Goal: Transaction & Acquisition: Purchase product/service

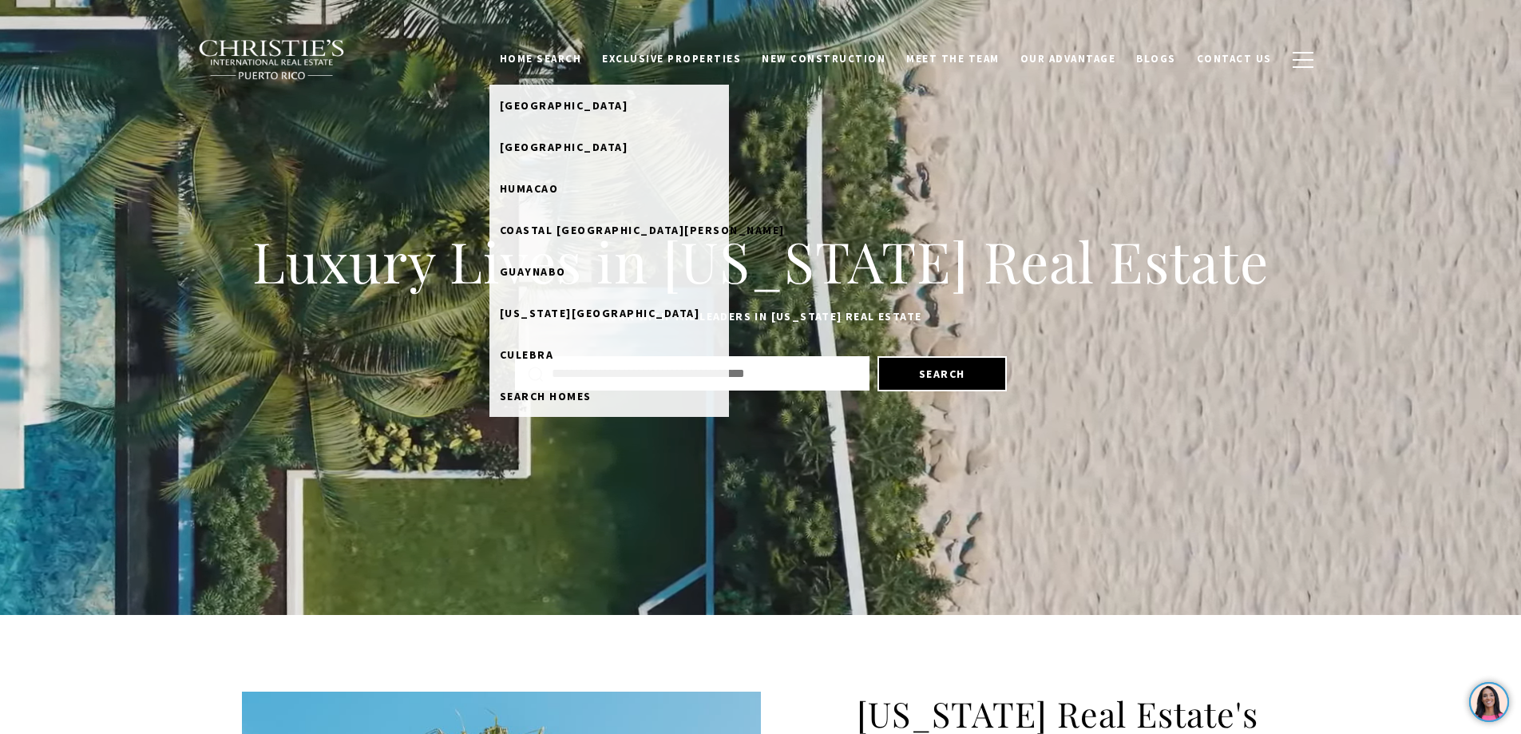
click at [575, 51] on link "Home Search" at bounding box center [540, 59] width 103 height 30
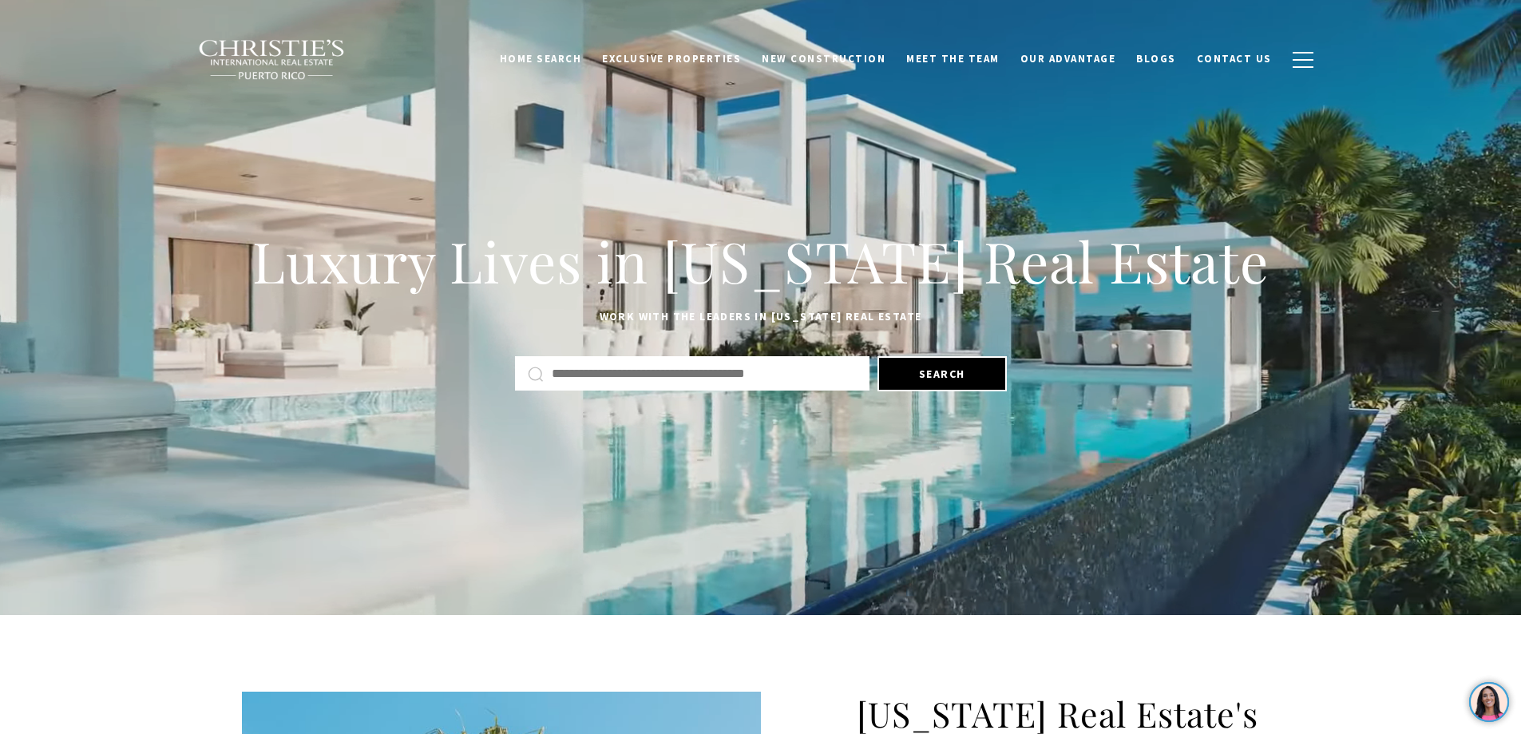
click at [575, 51] on link "Home Search" at bounding box center [540, 59] width 103 height 30
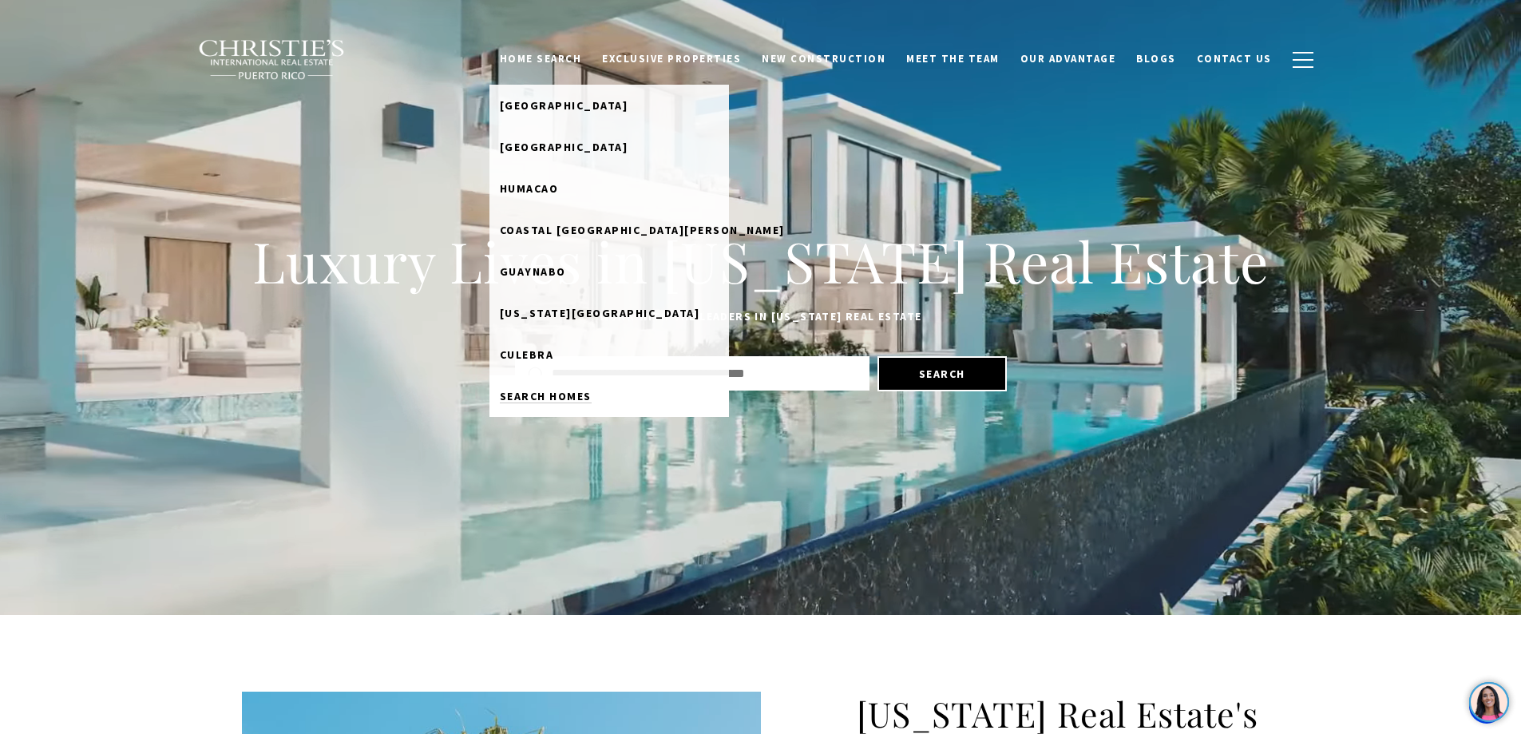
click at [568, 394] on span "Search Homes" at bounding box center [546, 396] width 92 height 14
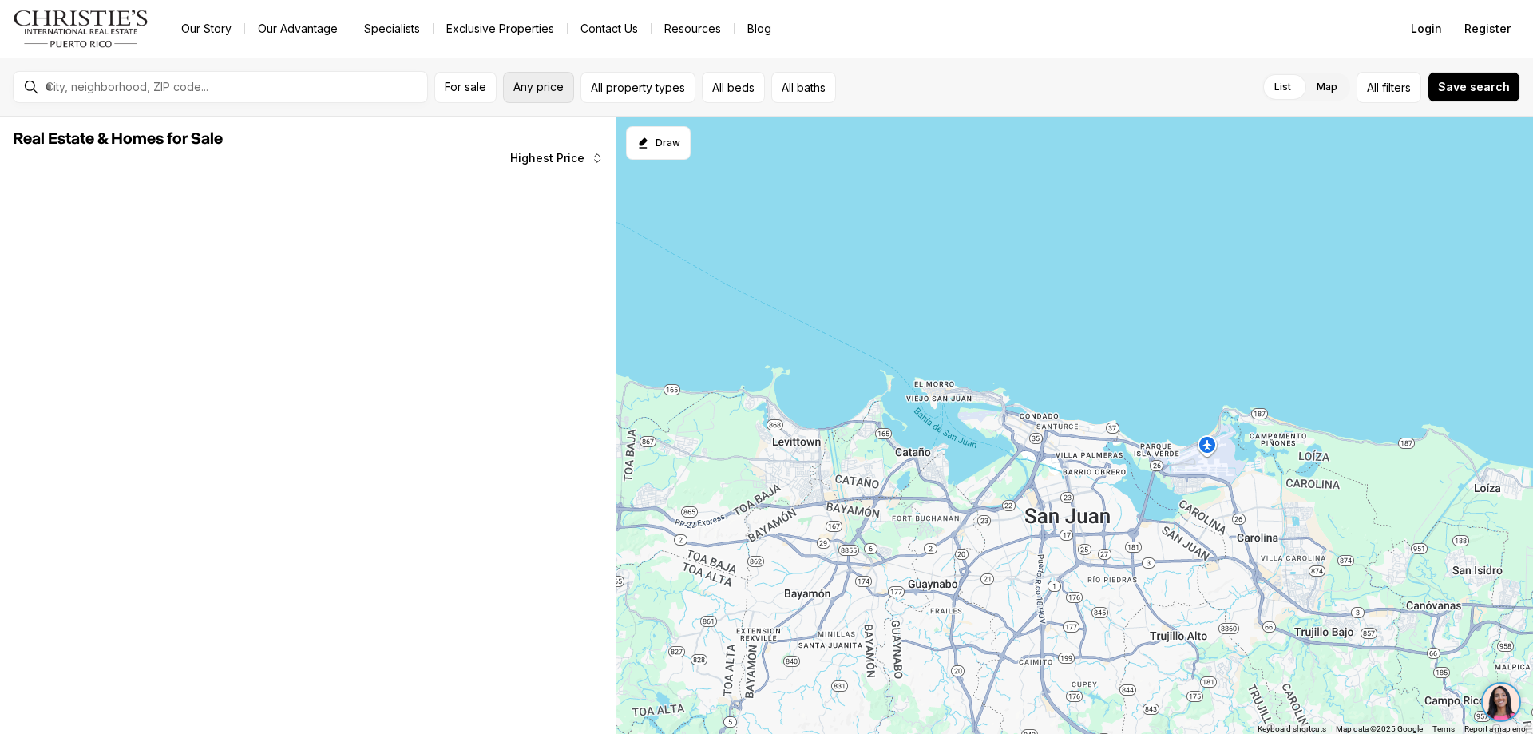
click at [541, 84] on span "Any price" at bounding box center [538, 87] width 50 height 13
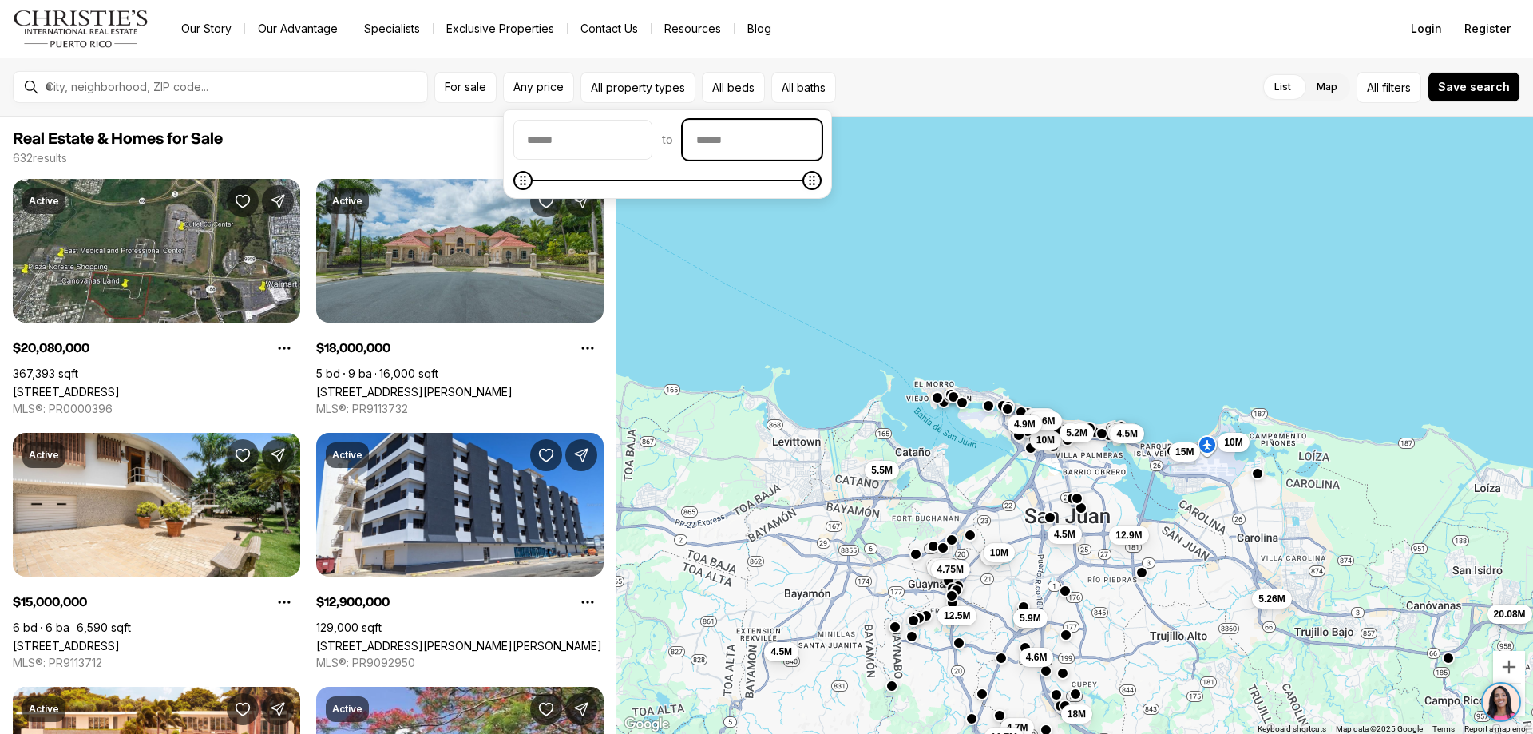
click at [754, 142] on input "priceMax" at bounding box center [751, 140] width 137 height 38
type input "********"
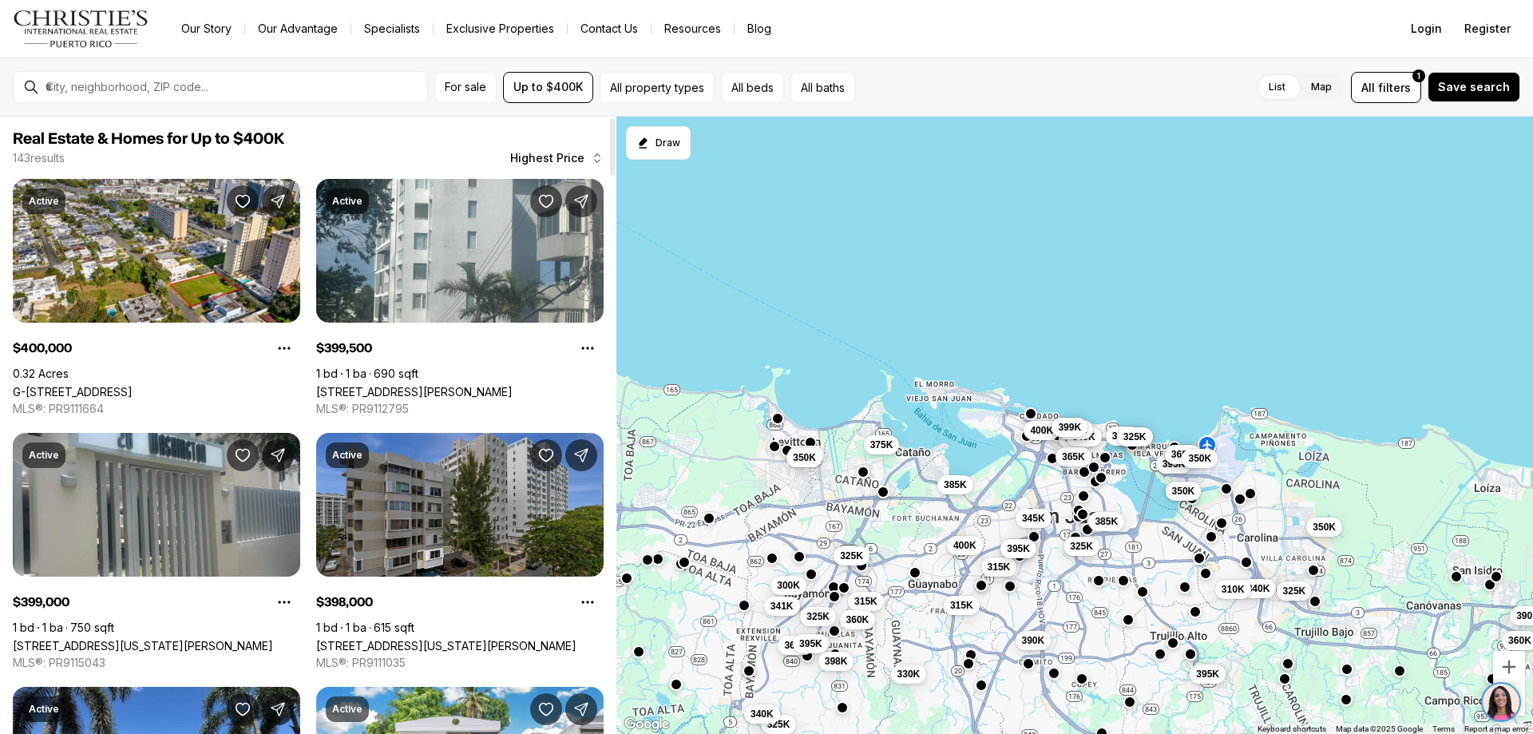
click at [823, 312] on div "349K 325K 379K 340K 390K 395K 325K 360K 310K 349K 395K 325K 375K 350K 369K 350K…" at bounding box center [1074, 426] width 917 height 618
click at [610, 153] on div at bounding box center [612, 146] width 5 height 57
click at [610, 155] on div at bounding box center [612, 146] width 5 height 57
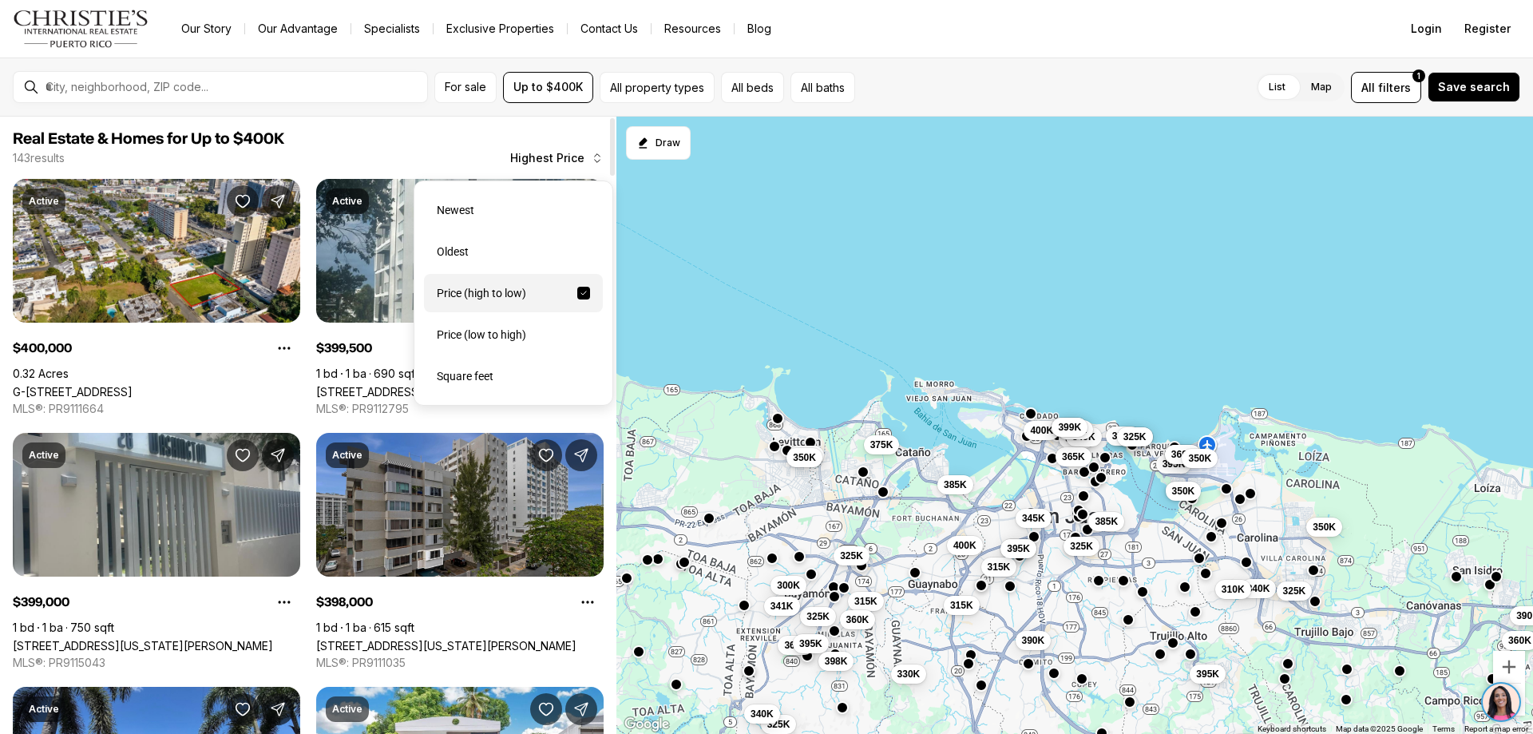
click at [533, 155] on span "Highest Price" at bounding box center [547, 158] width 74 height 13
click at [452, 210] on div "Newest" at bounding box center [513, 210] width 179 height 38
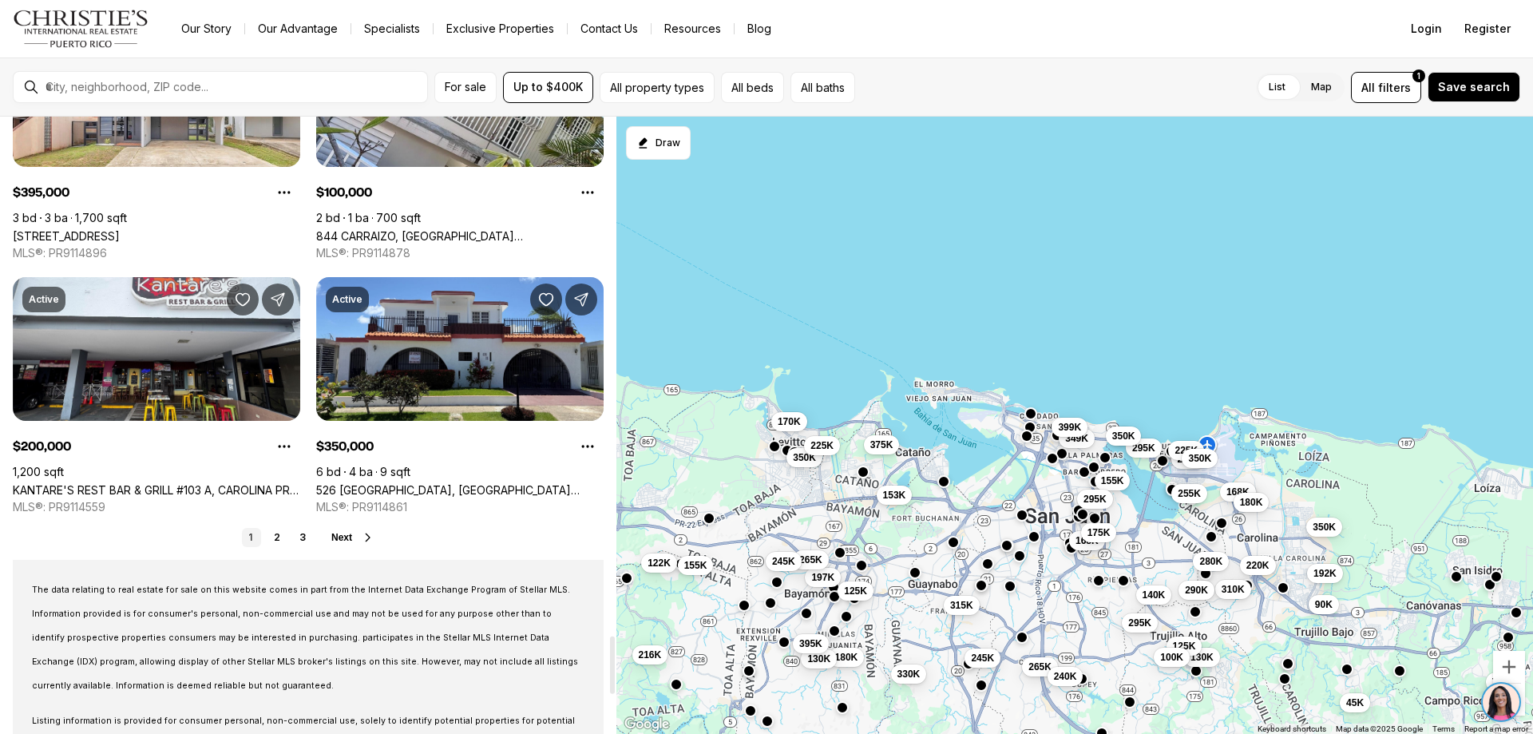
scroll to position [5829, 0]
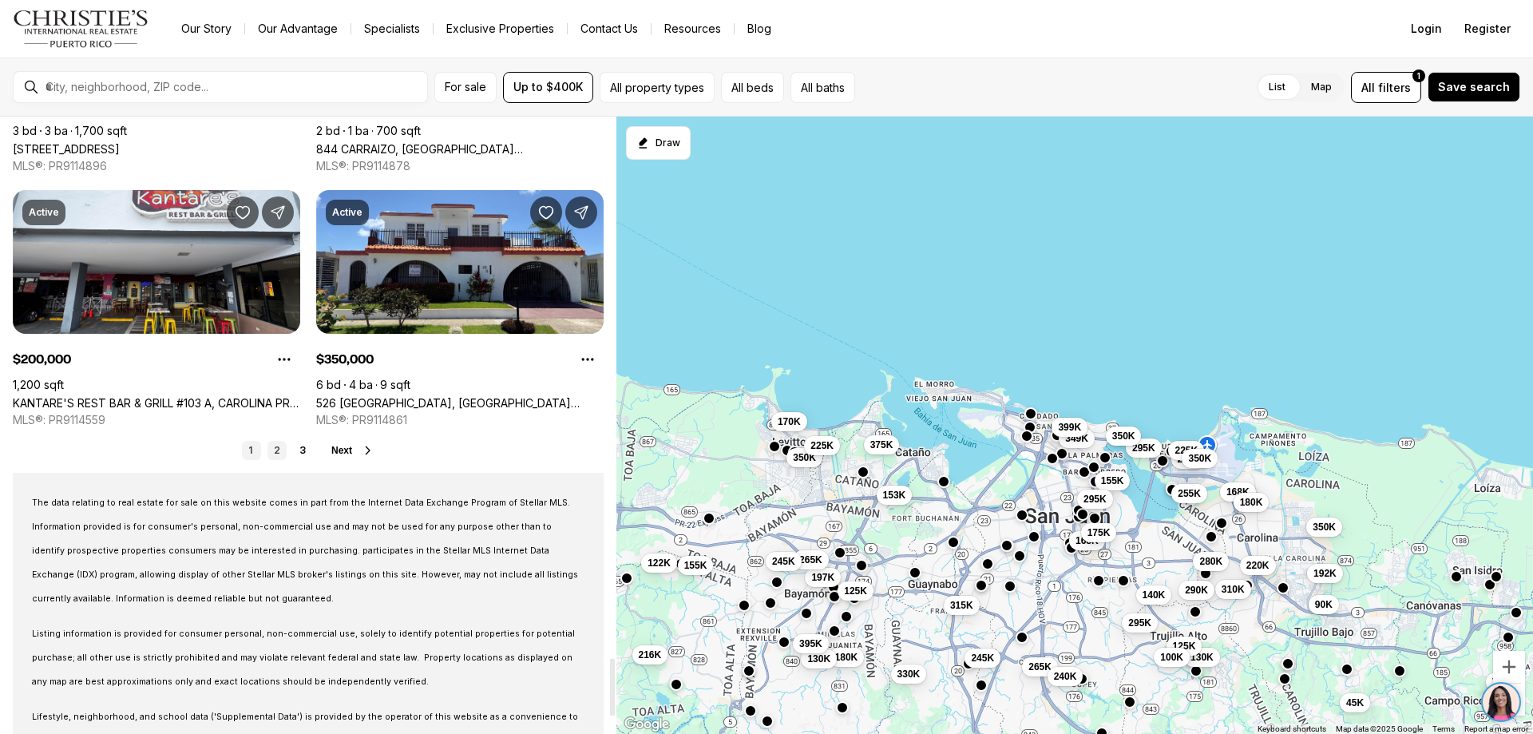
click at [278, 452] on link "2" at bounding box center [276, 450] width 19 height 19
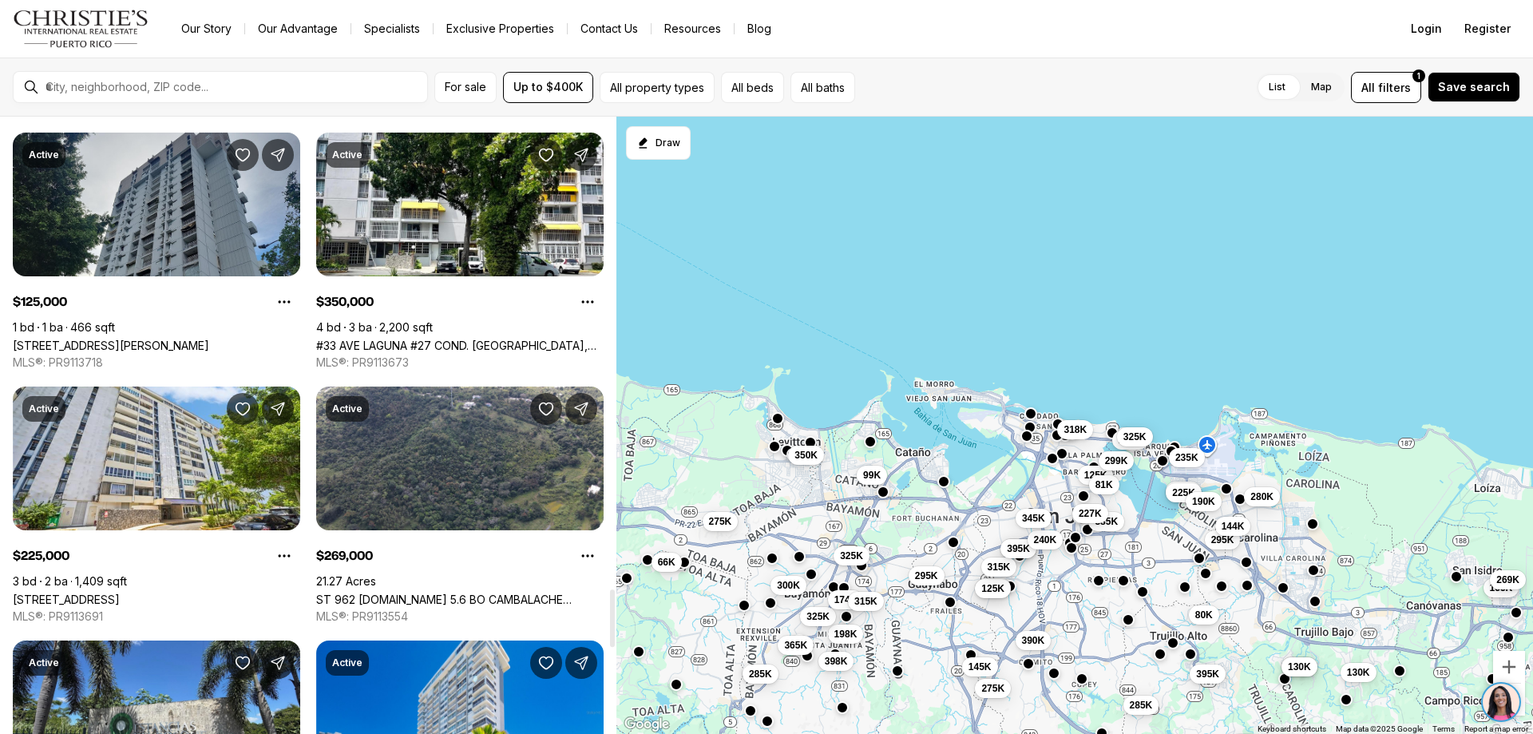
scroll to position [5190, 0]
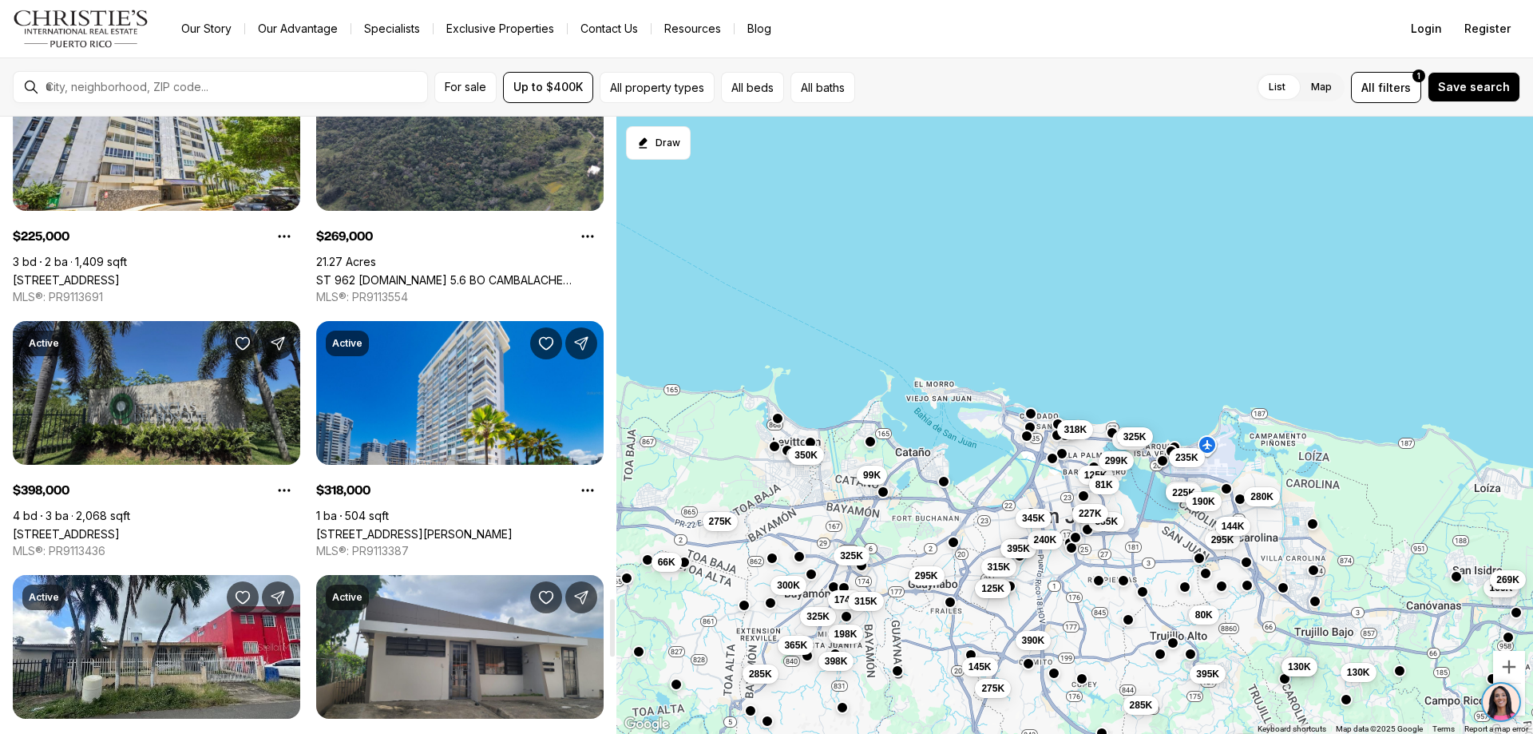
click at [120, 527] on link "51 SUSUA, BAYAMON PR, 00956" at bounding box center [66, 534] width 107 height 14
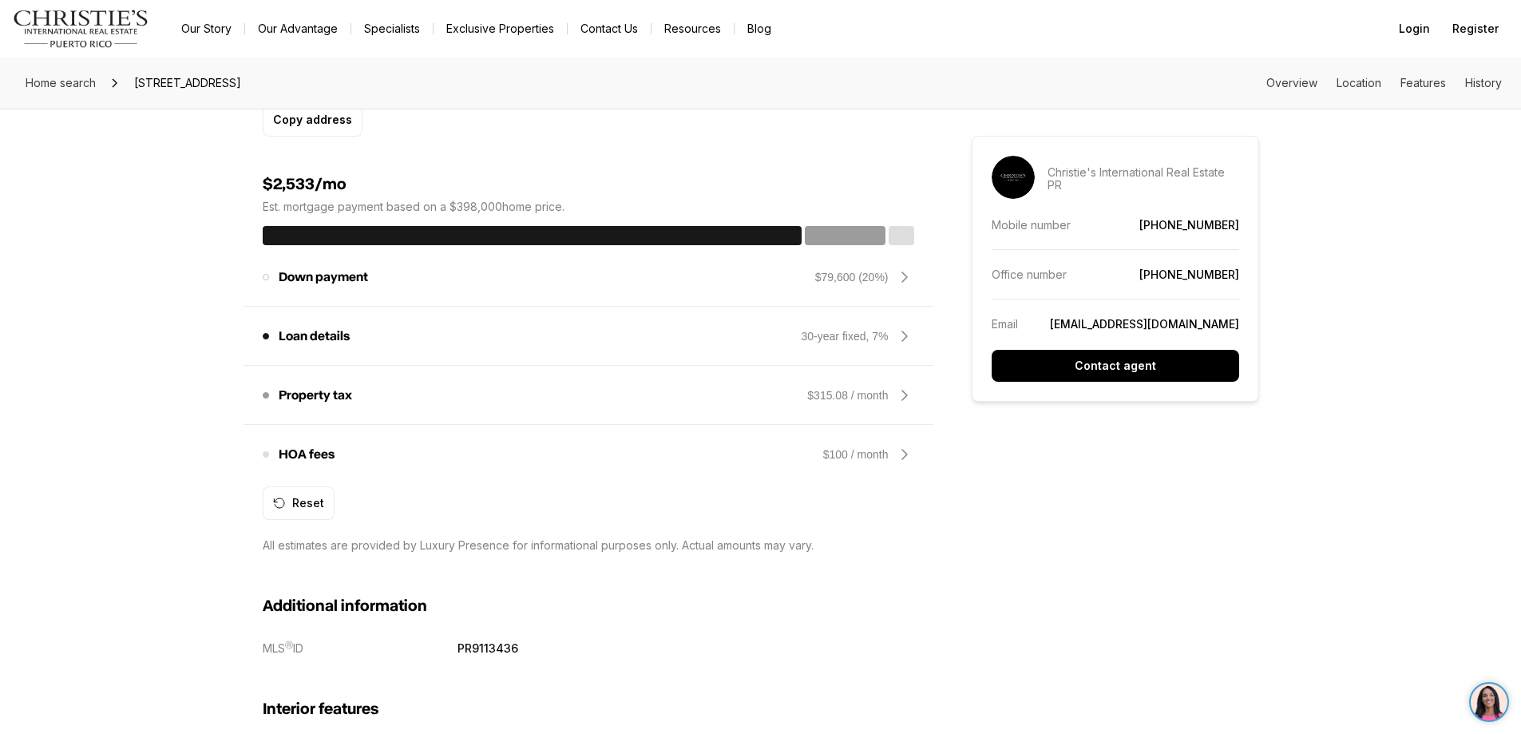
scroll to position [1278, 0]
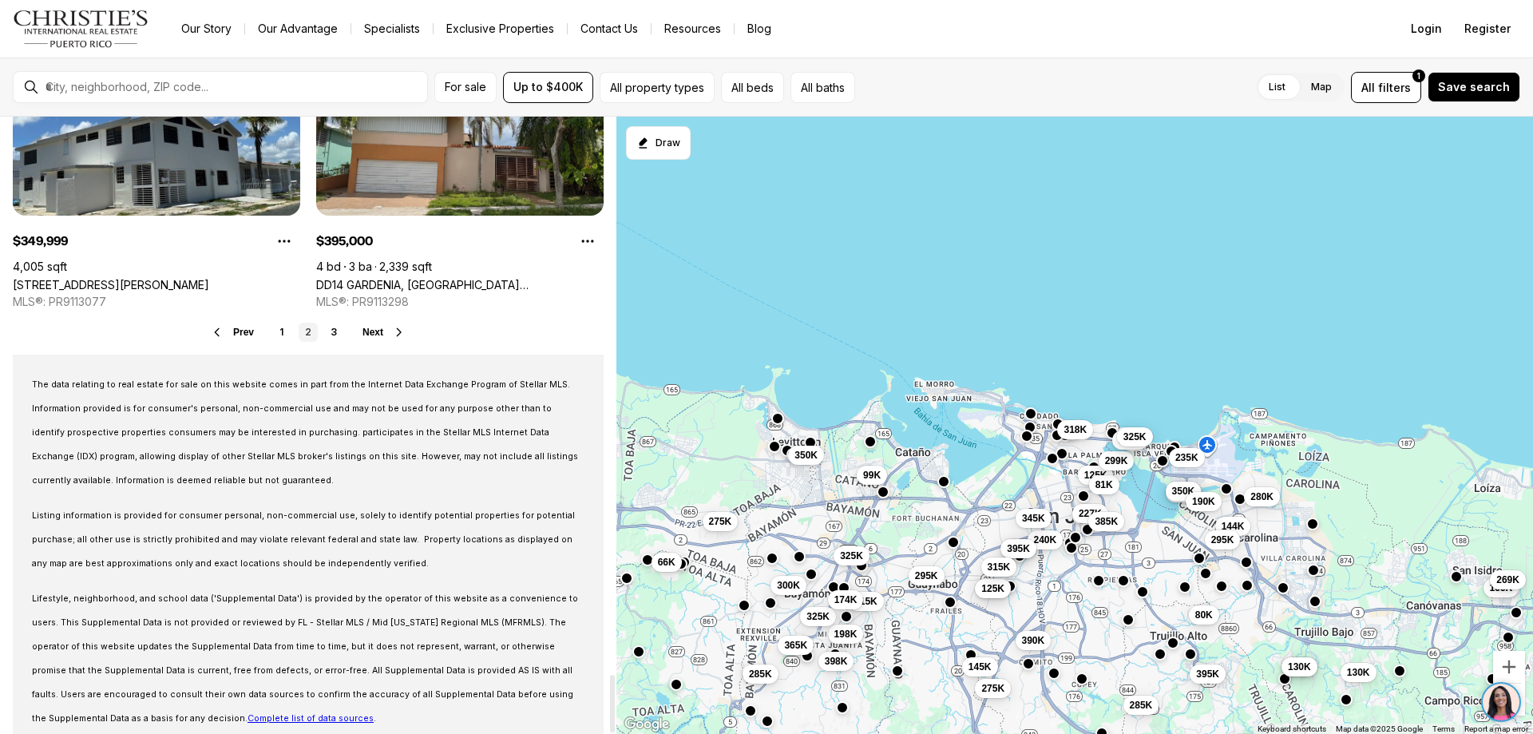
scroll to position [6008, 0]
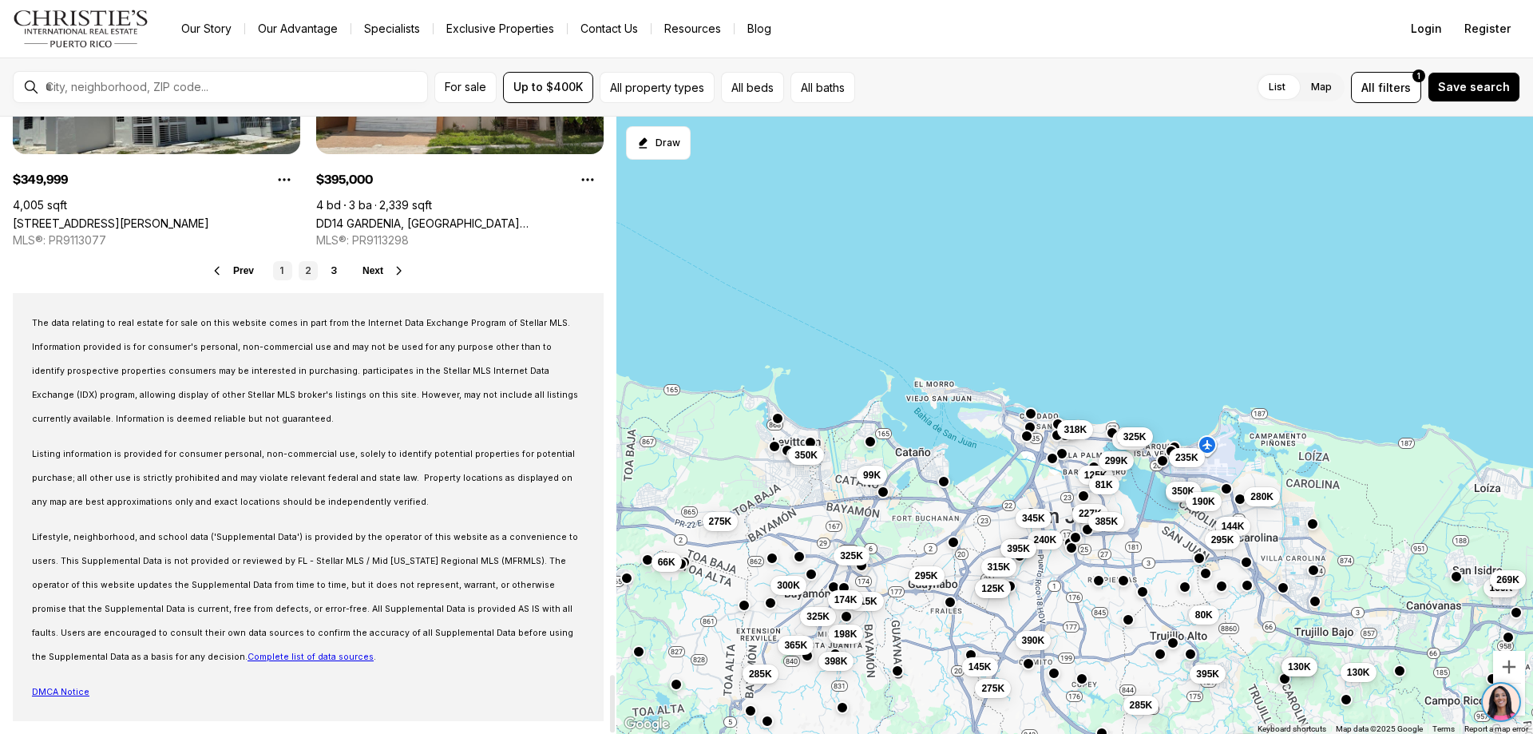
click at [279, 268] on link "1" at bounding box center [282, 270] width 19 height 19
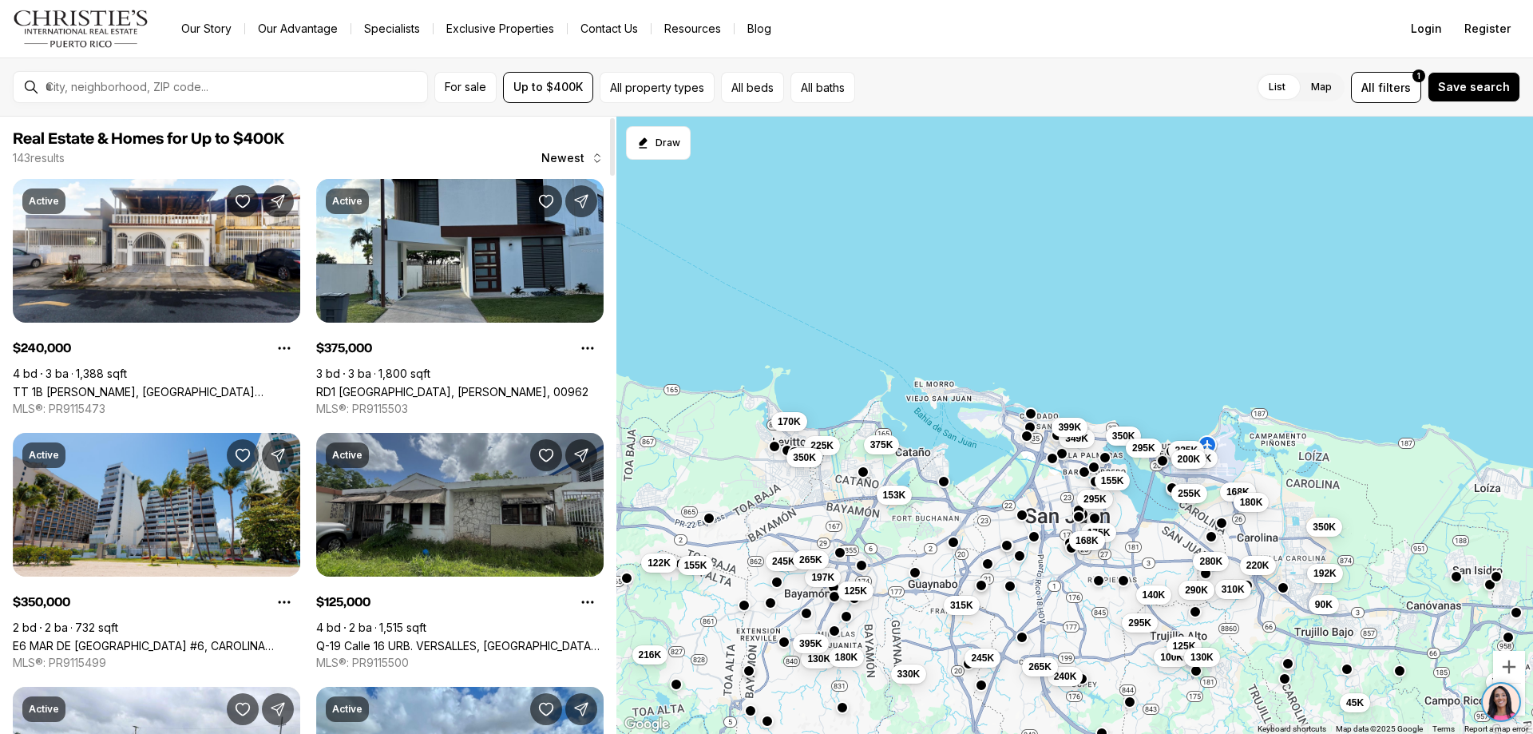
click at [402, 639] on link "Q-19 Calle 16 URB. VERSALLES, BAYAMON PR, 00959" at bounding box center [459, 646] width 287 height 14
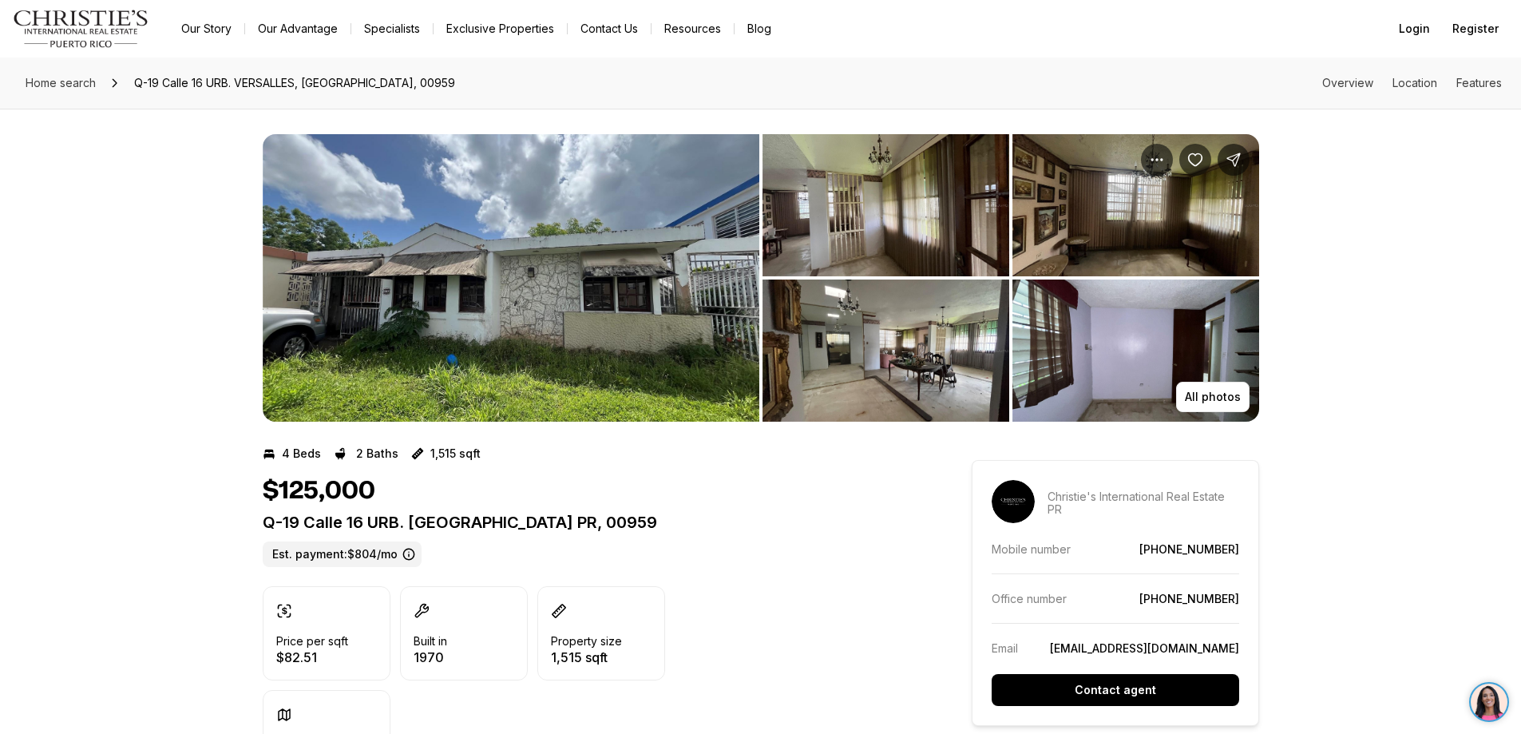
click at [721, 276] on img "View image gallery" at bounding box center [511, 277] width 497 height 287
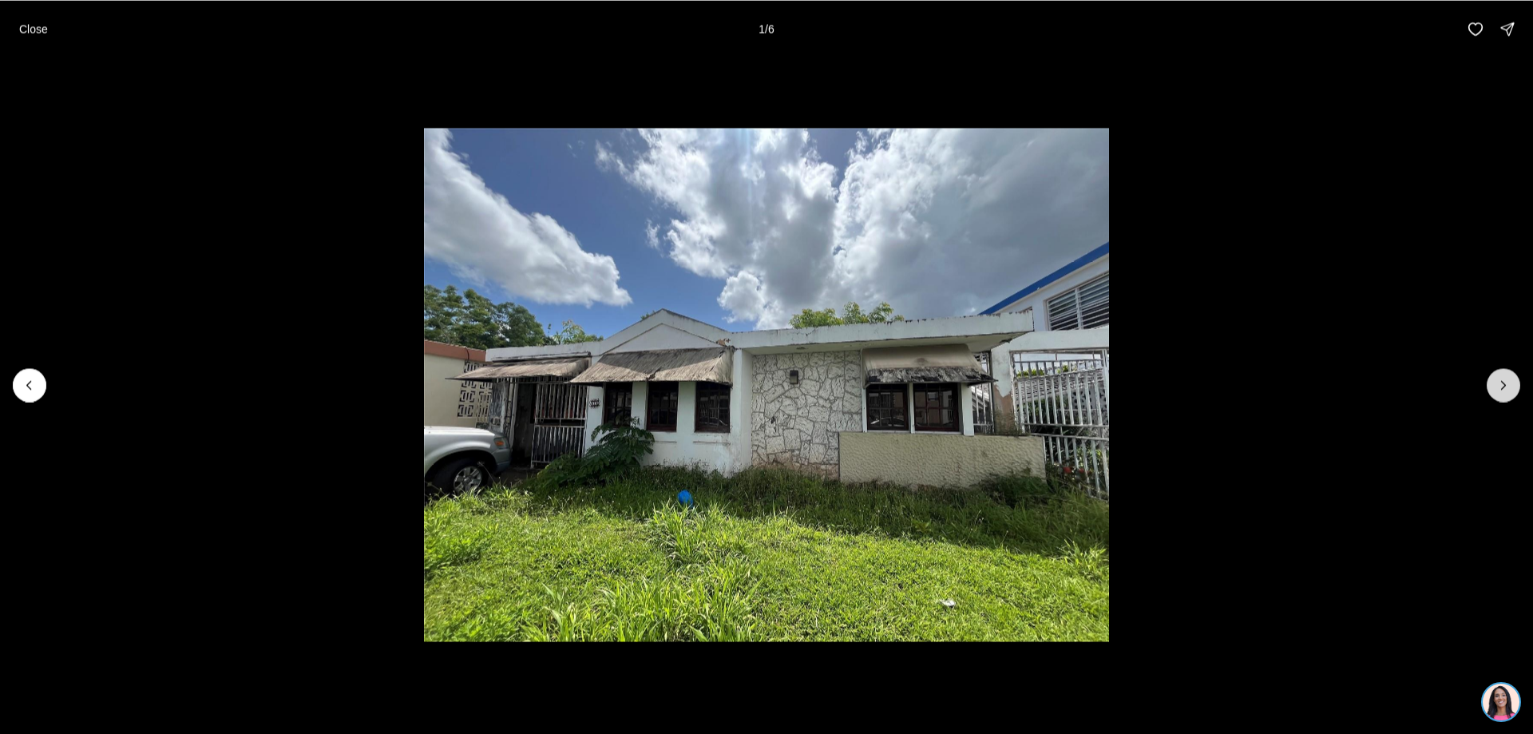
click at [1503, 382] on icon "Next slide" at bounding box center [1503, 385] width 16 height 16
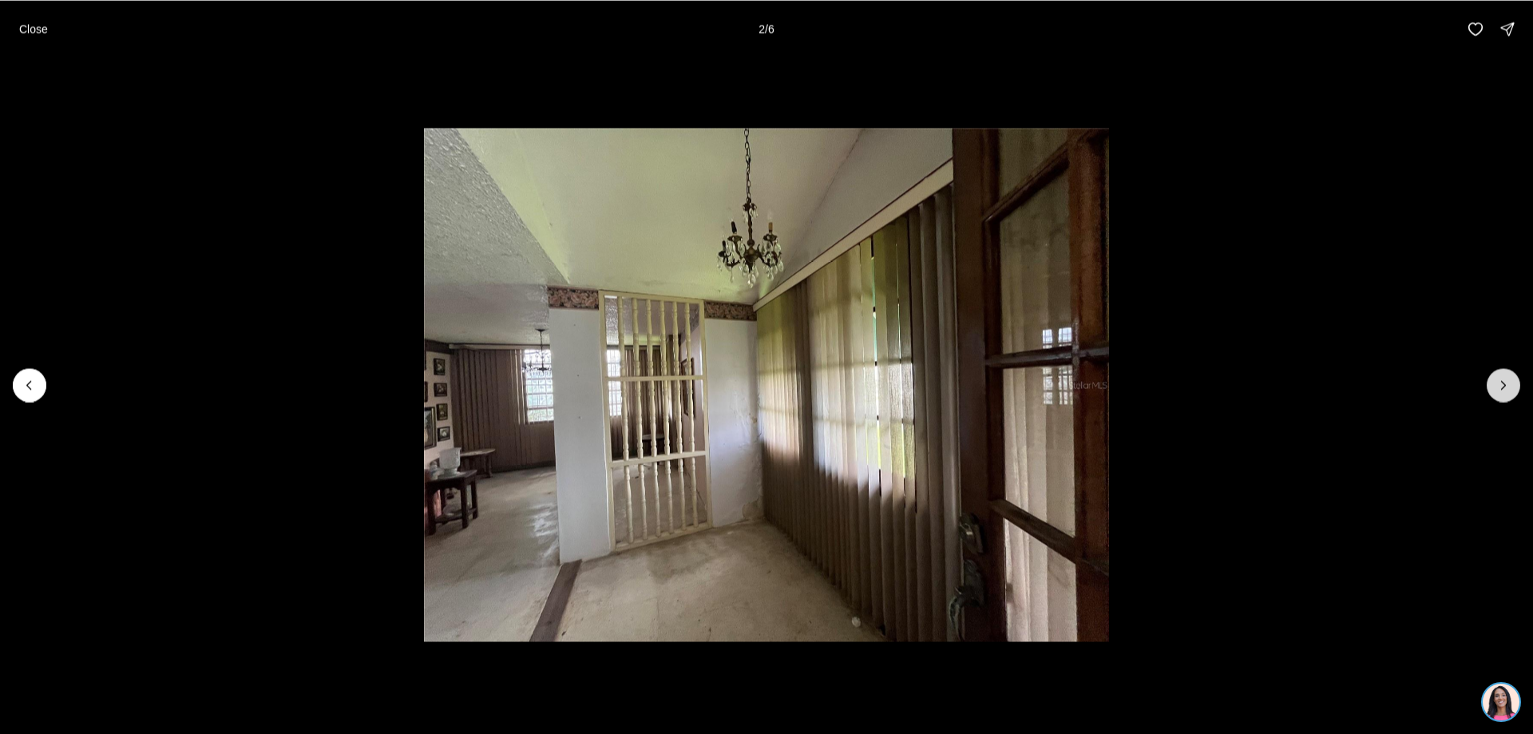
click at [1503, 382] on icon "Next slide" at bounding box center [1503, 385] width 16 height 16
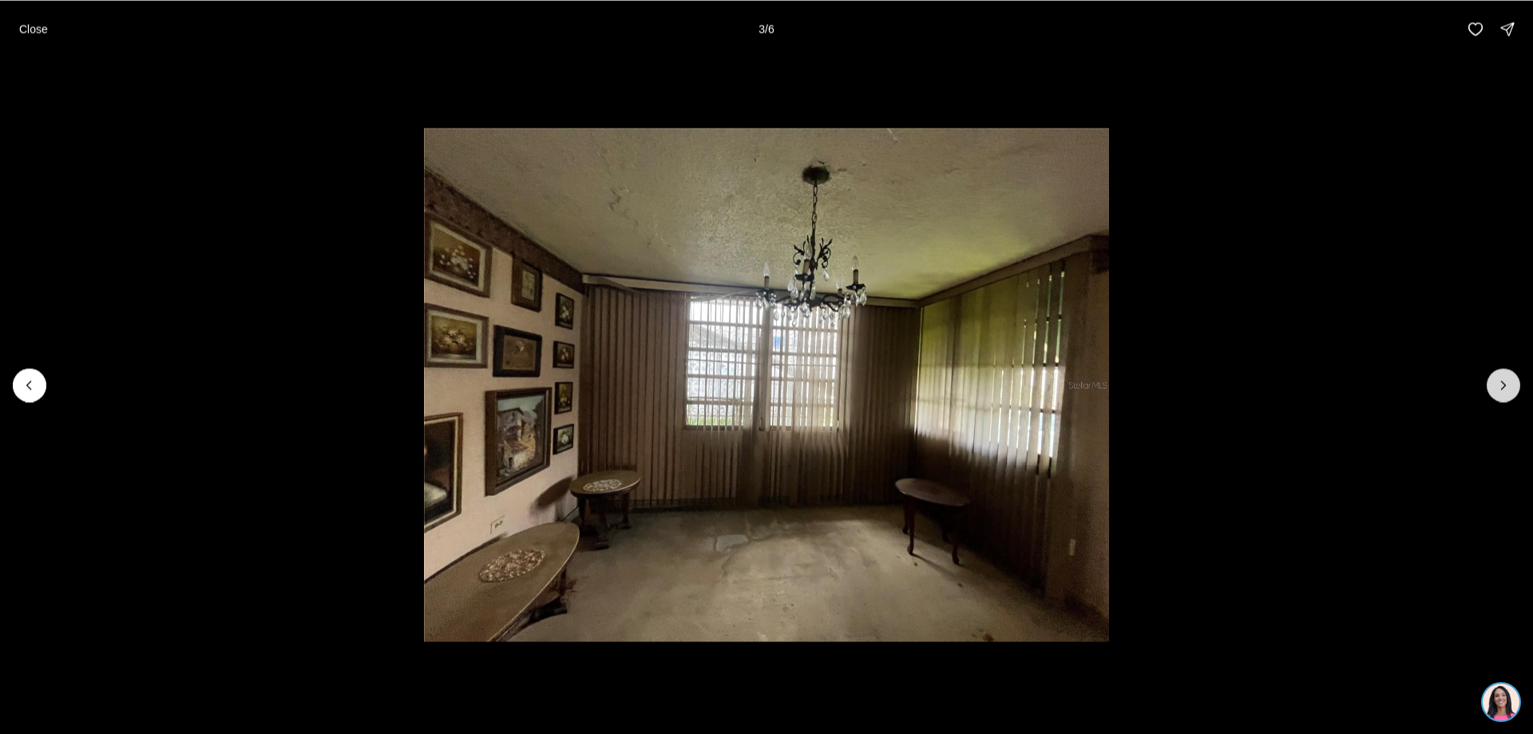
click at [1503, 382] on icon "Next slide" at bounding box center [1503, 385] width 16 height 16
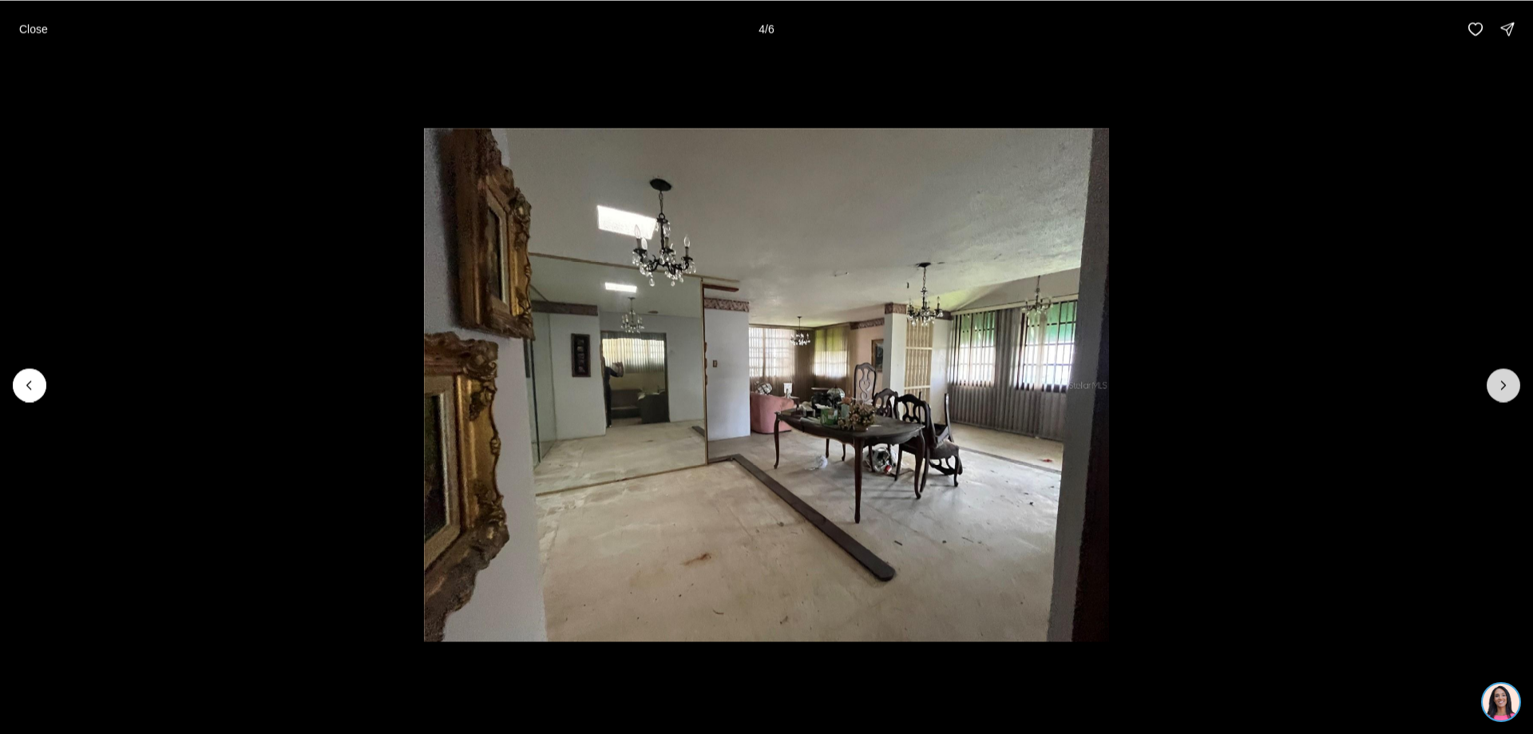
click at [1503, 382] on icon "Next slide" at bounding box center [1503, 385] width 16 height 16
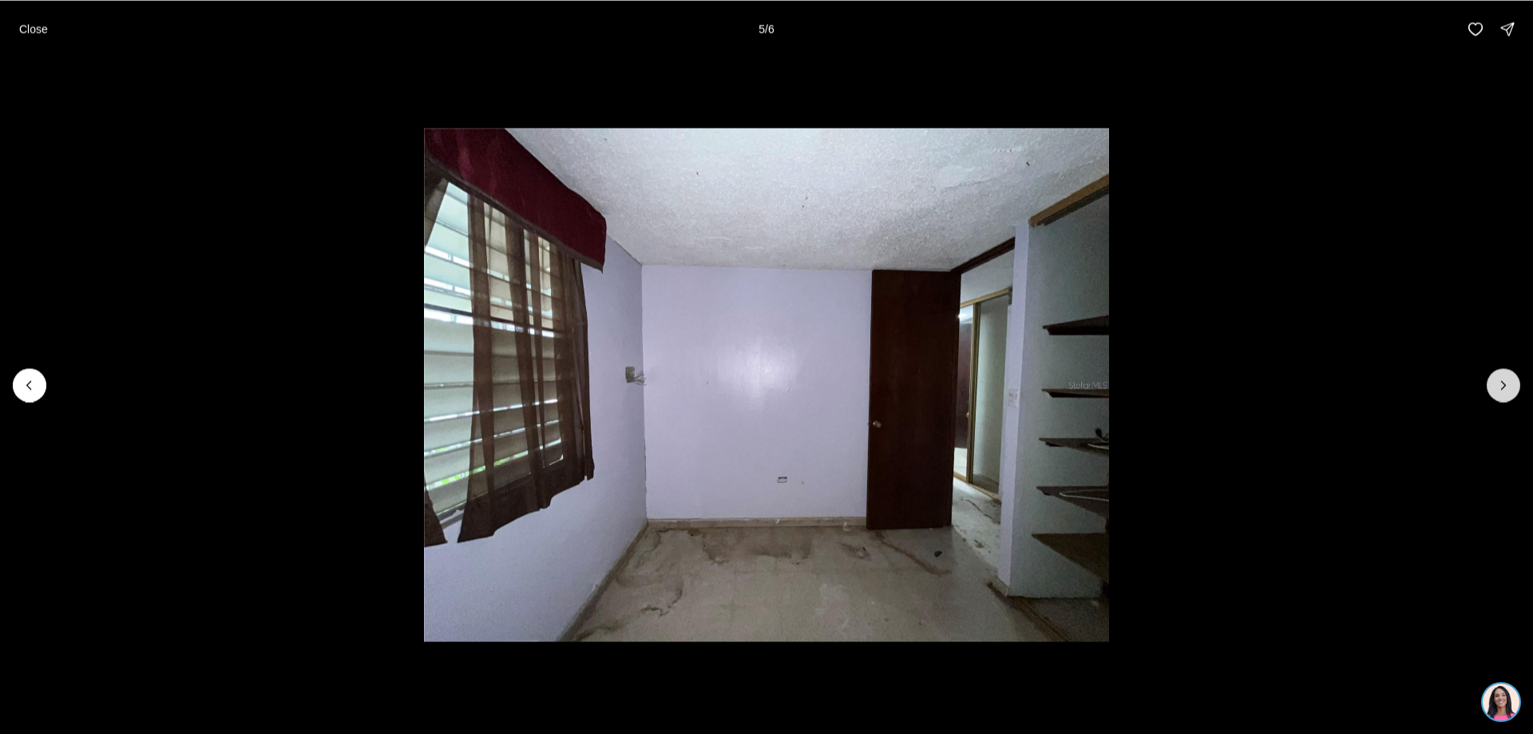
click at [1503, 382] on icon "Next slide" at bounding box center [1503, 385] width 16 height 16
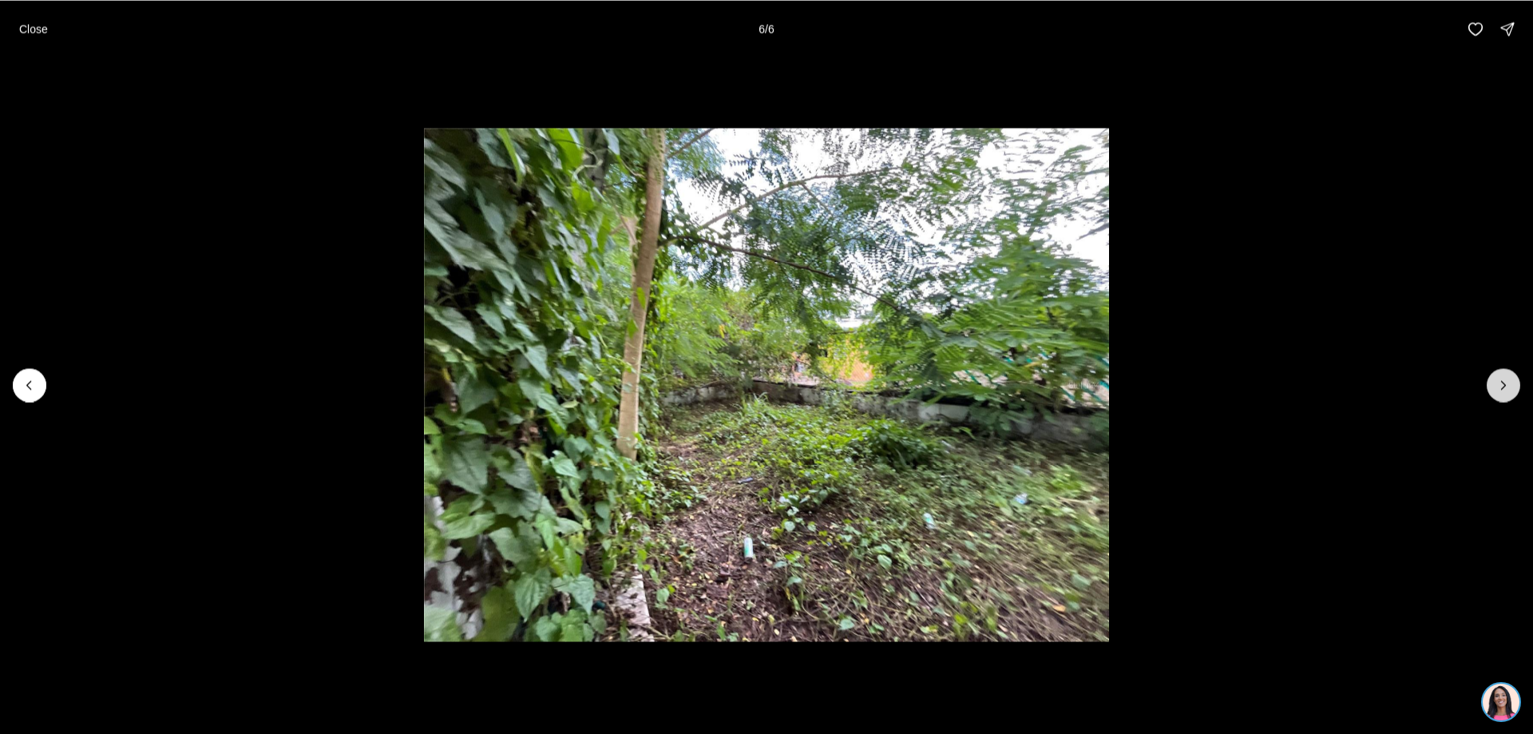
click at [1503, 382] on div at bounding box center [1504, 385] width 34 height 34
click at [40, 28] on p "Close" at bounding box center [33, 28] width 29 height 13
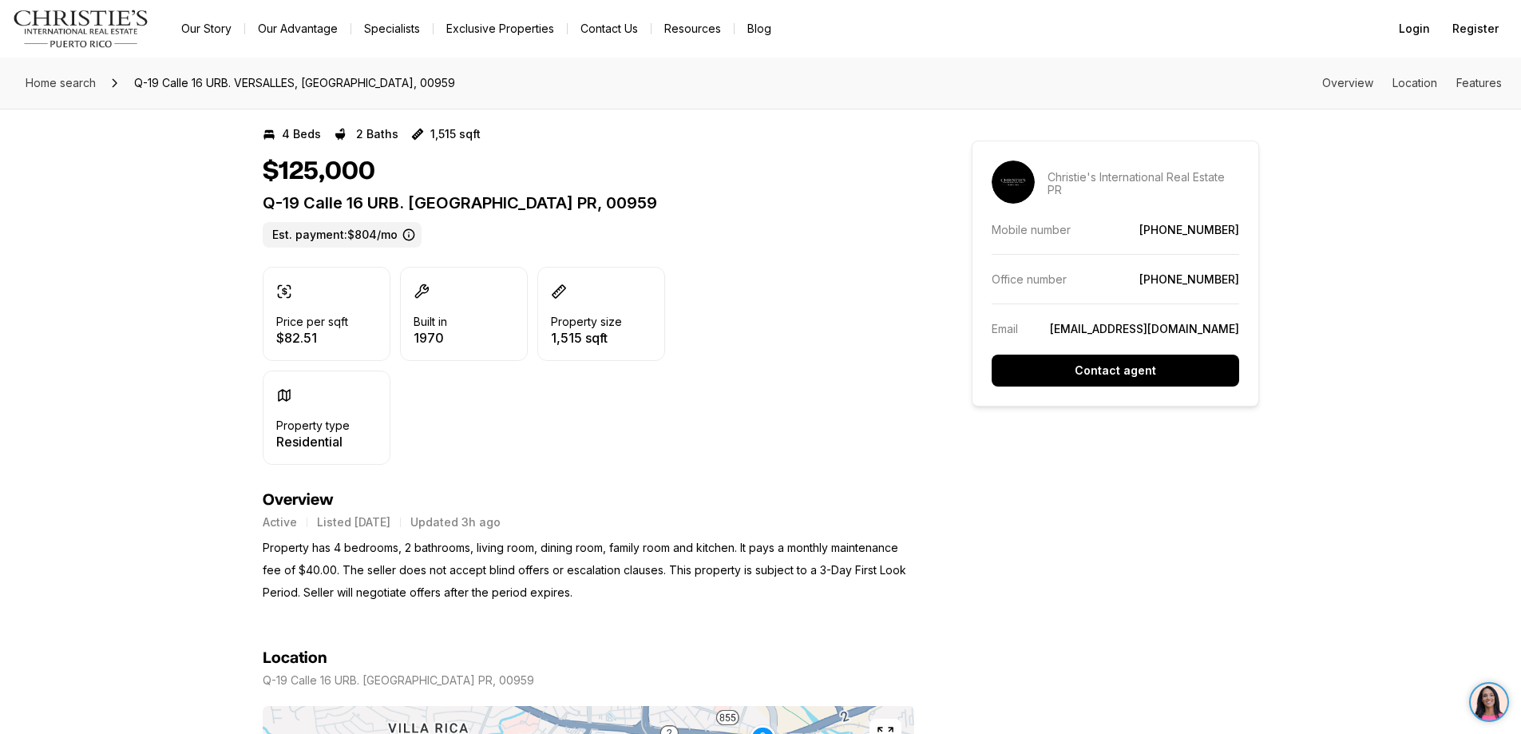
scroll to position [559, 0]
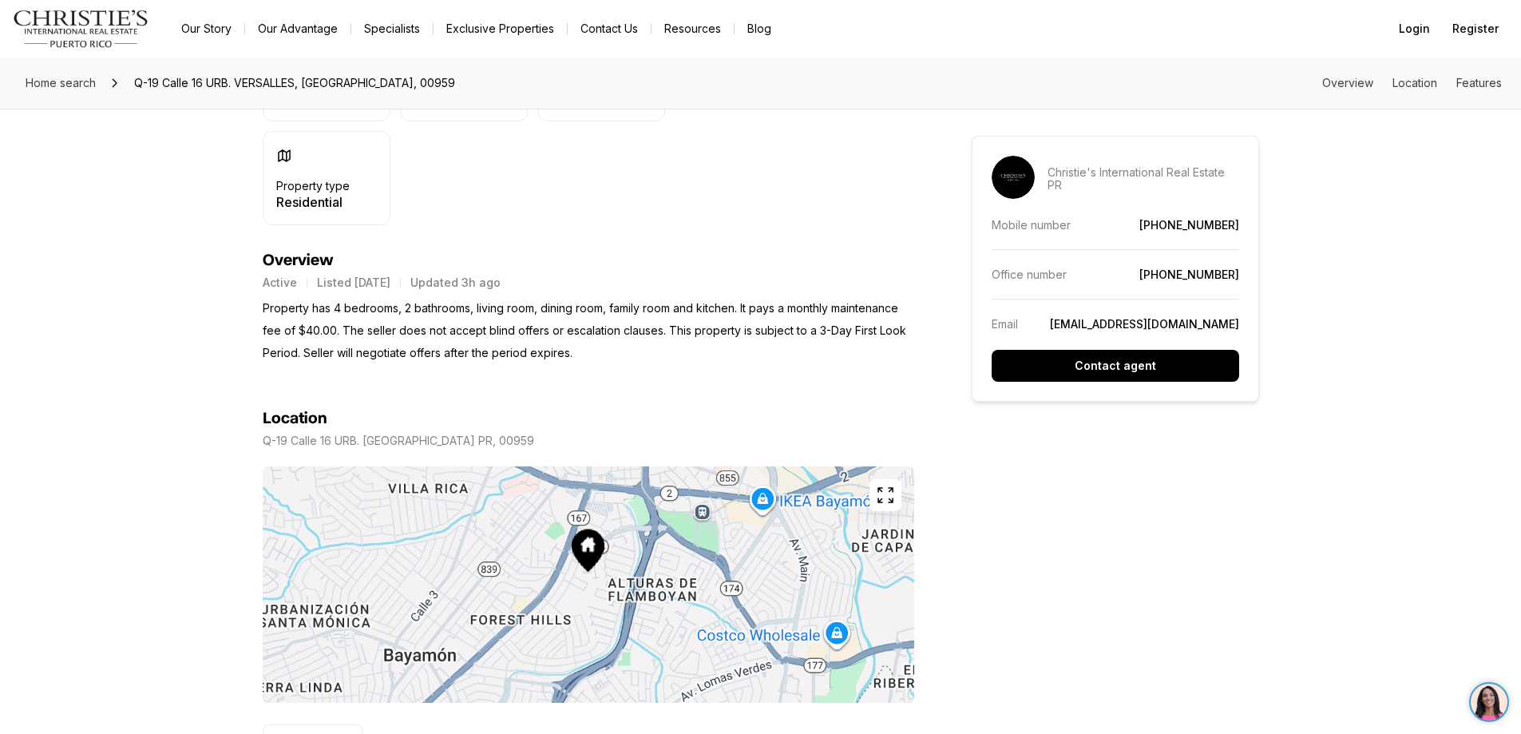
click at [886, 487] on icon "button" at bounding box center [885, 494] width 19 height 19
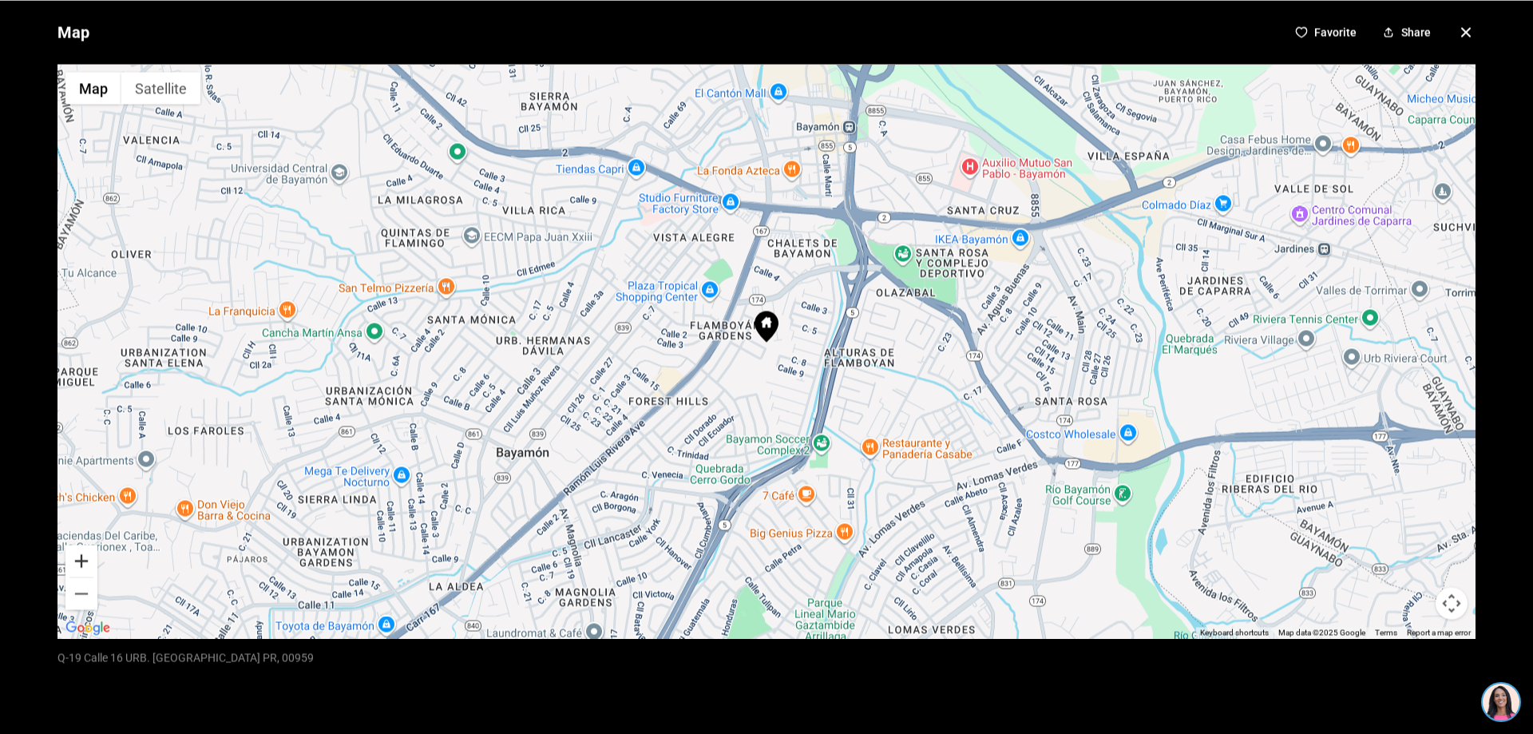
click at [76, 560] on button "Zoom in" at bounding box center [81, 561] width 32 height 32
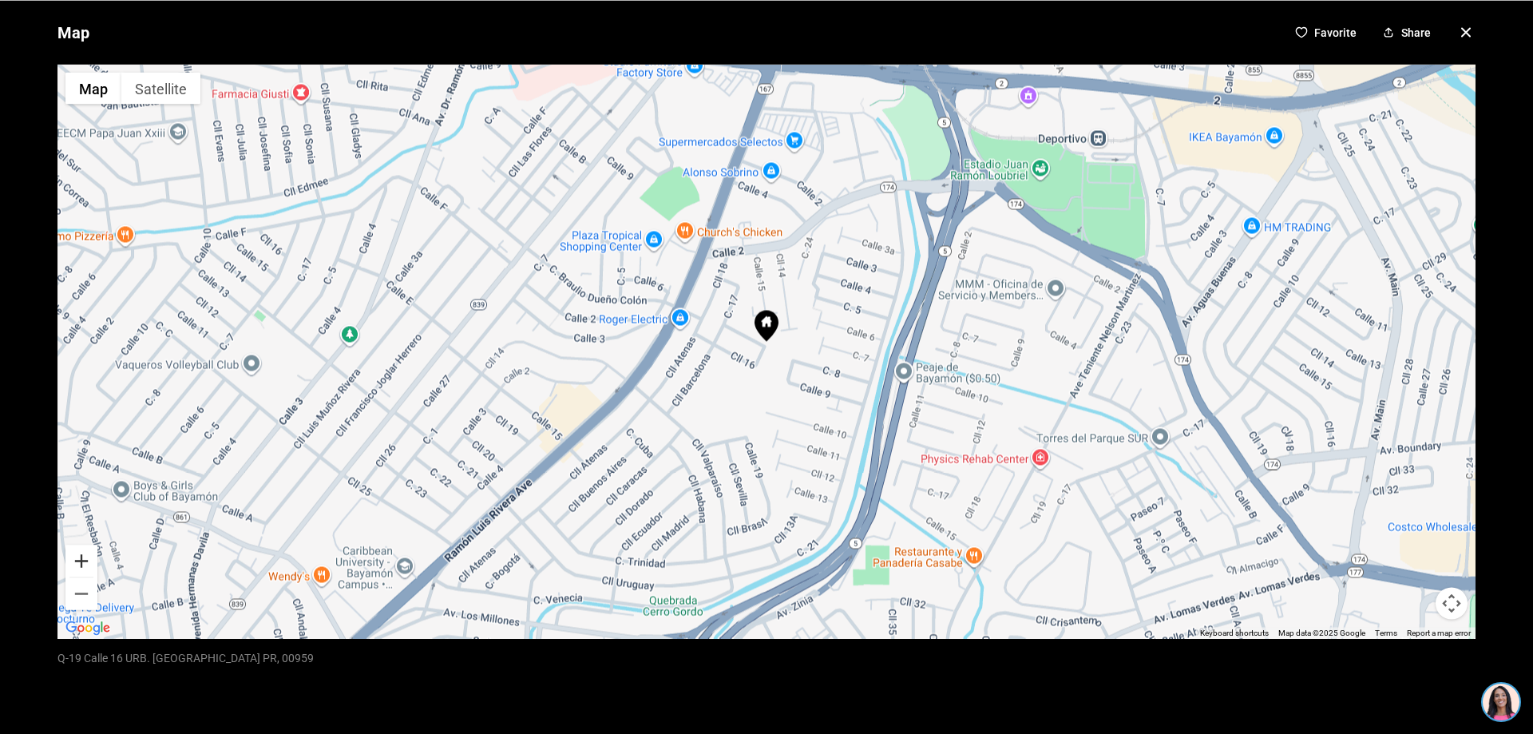
click at [76, 560] on button "Zoom in" at bounding box center [81, 561] width 32 height 32
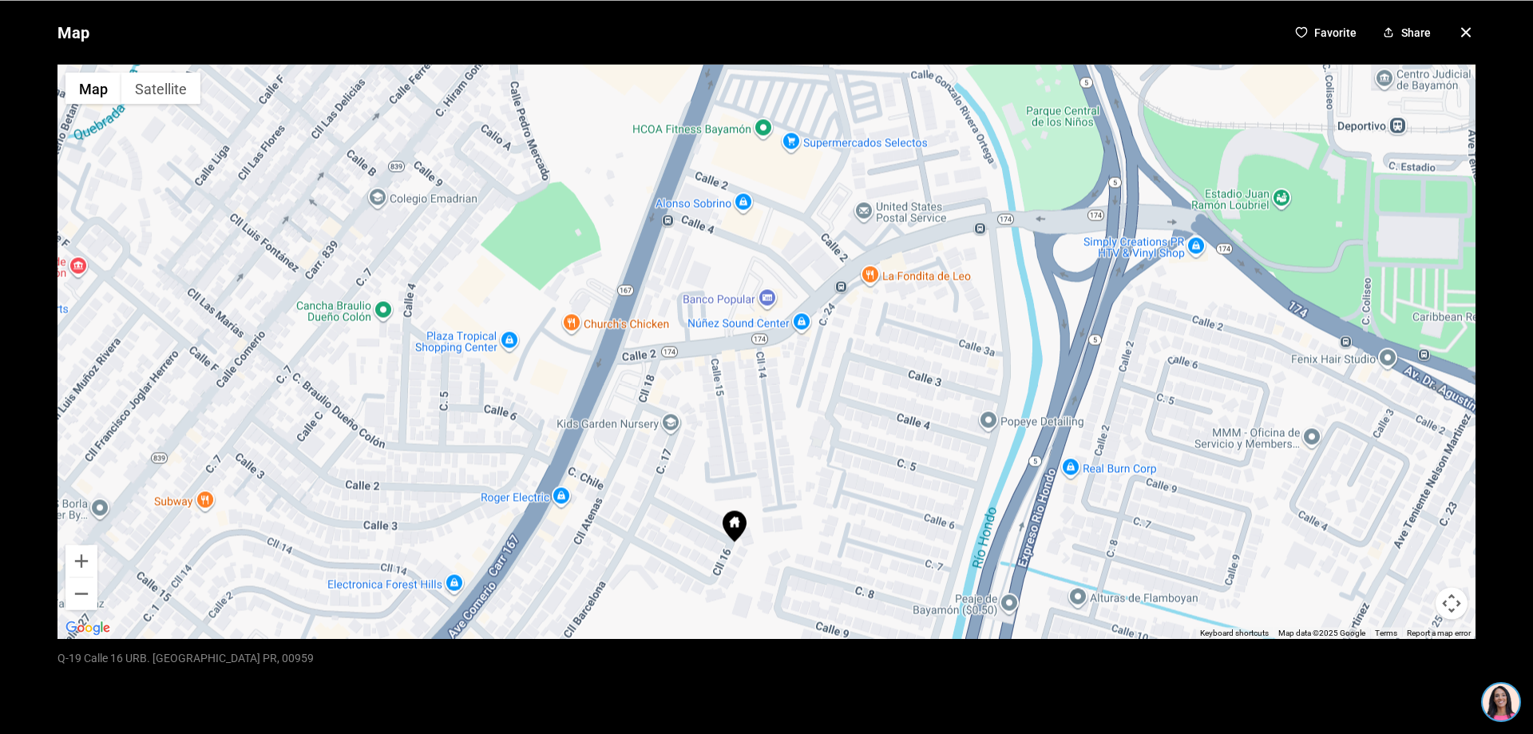
drag, startPoint x: 386, startPoint y: 252, endPoint x: 355, endPoint y: 454, distance: 203.7
click at [355, 454] on div at bounding box center [766, 351] width 1418 height 574
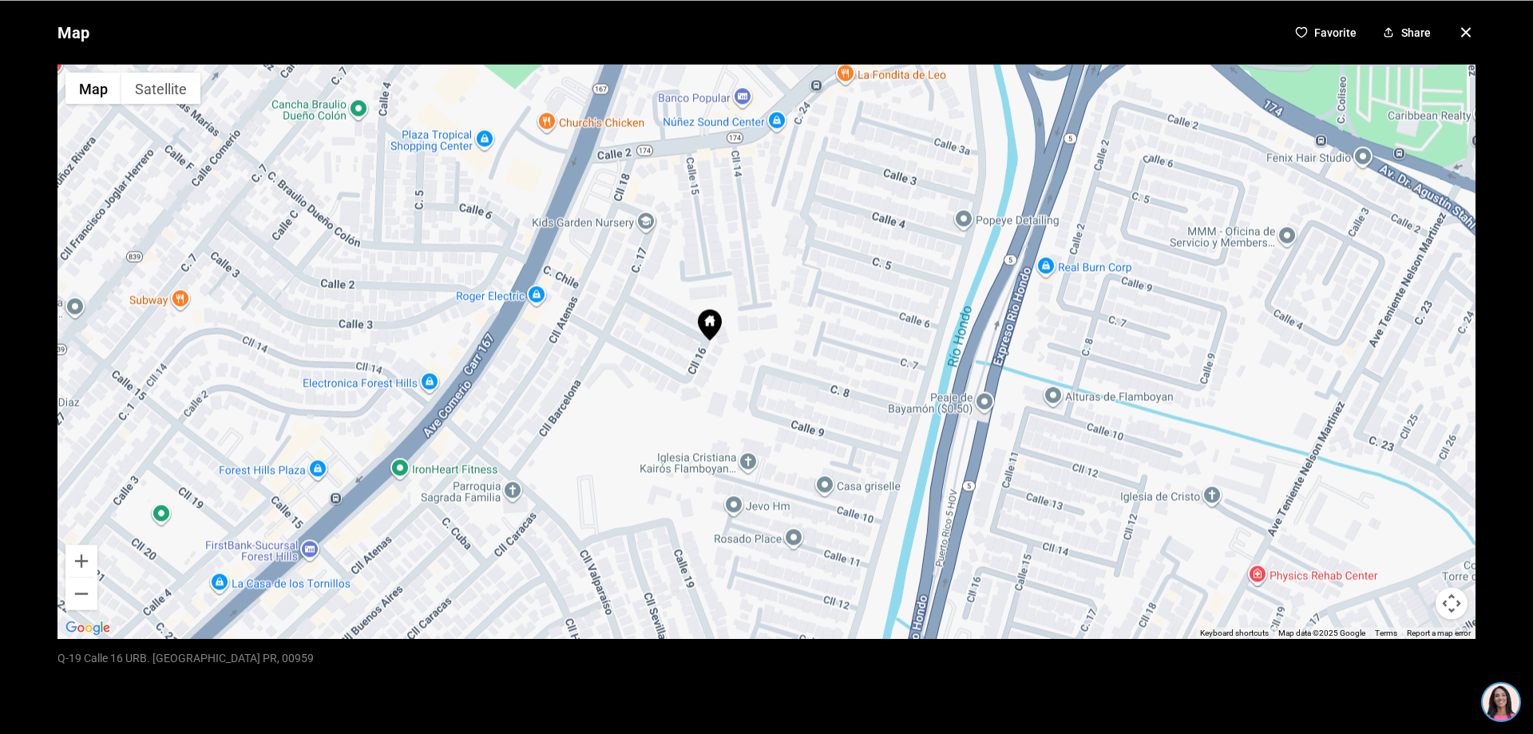
drag, startPoint x: 920, startPoint y: 374, endPoint x: 895, endPoint y: 173, distance: 202.7
click at [895, 173] on div at bounding box center [766, 351] width 1418 height 574
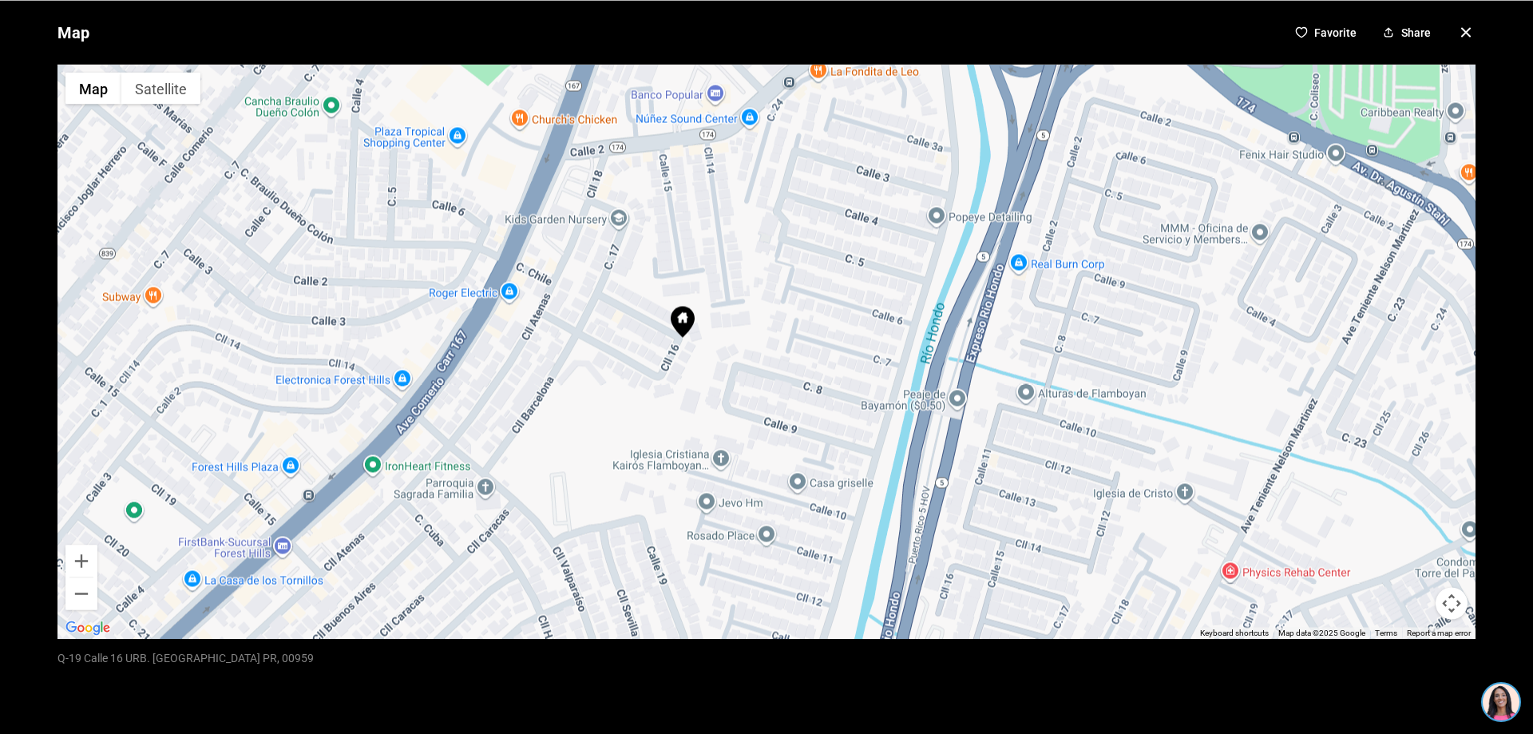
drag, startPoint x: 805, startPoint y: 557, endPoint x: 778, endPoint y: 552, distance: 27.6
click at [778, 552] on div at bounding box center [766, 351] width 1418 height 574
click at [1456, 25] on icon "button" at bounding box center [1465, 31] width 19 height 19
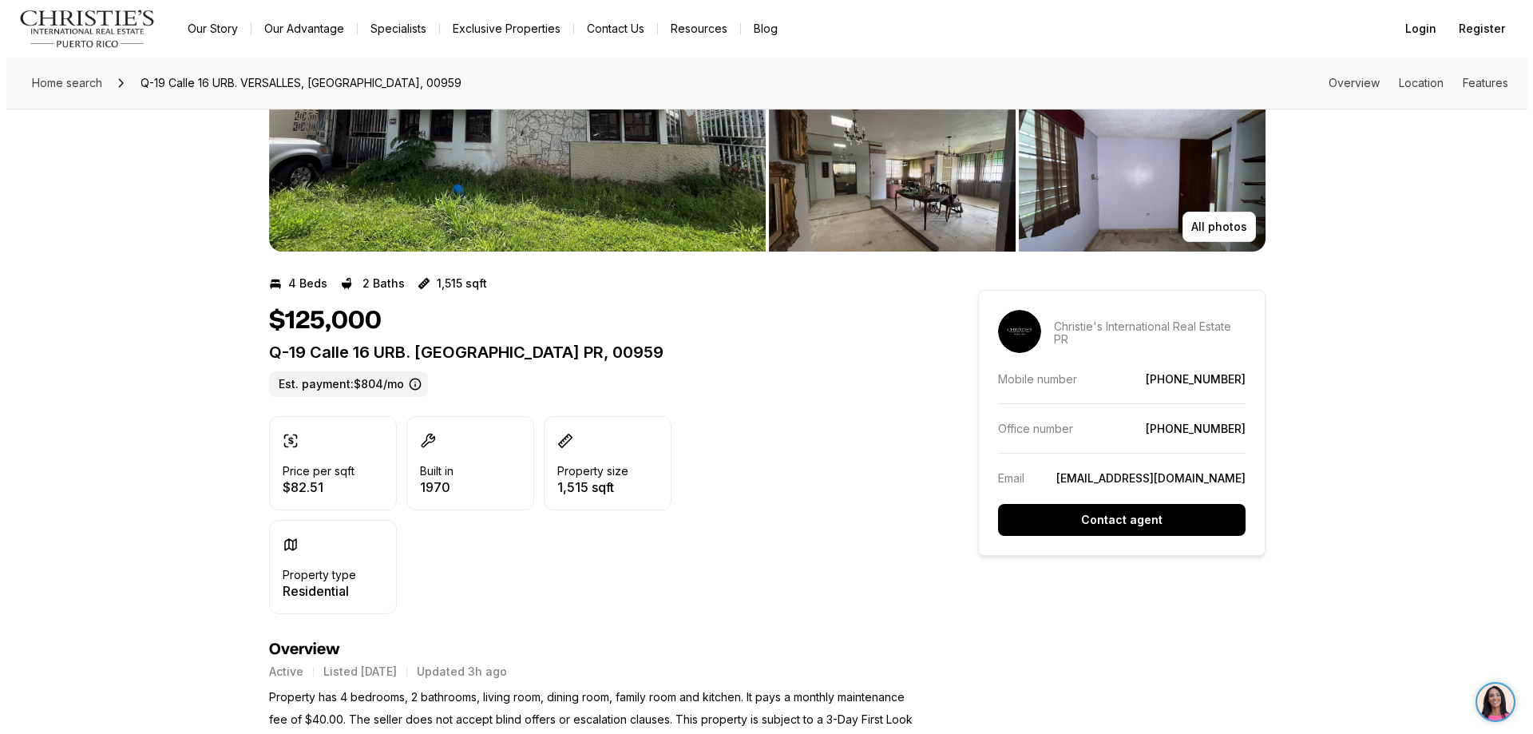
scroll to position [11, 0]
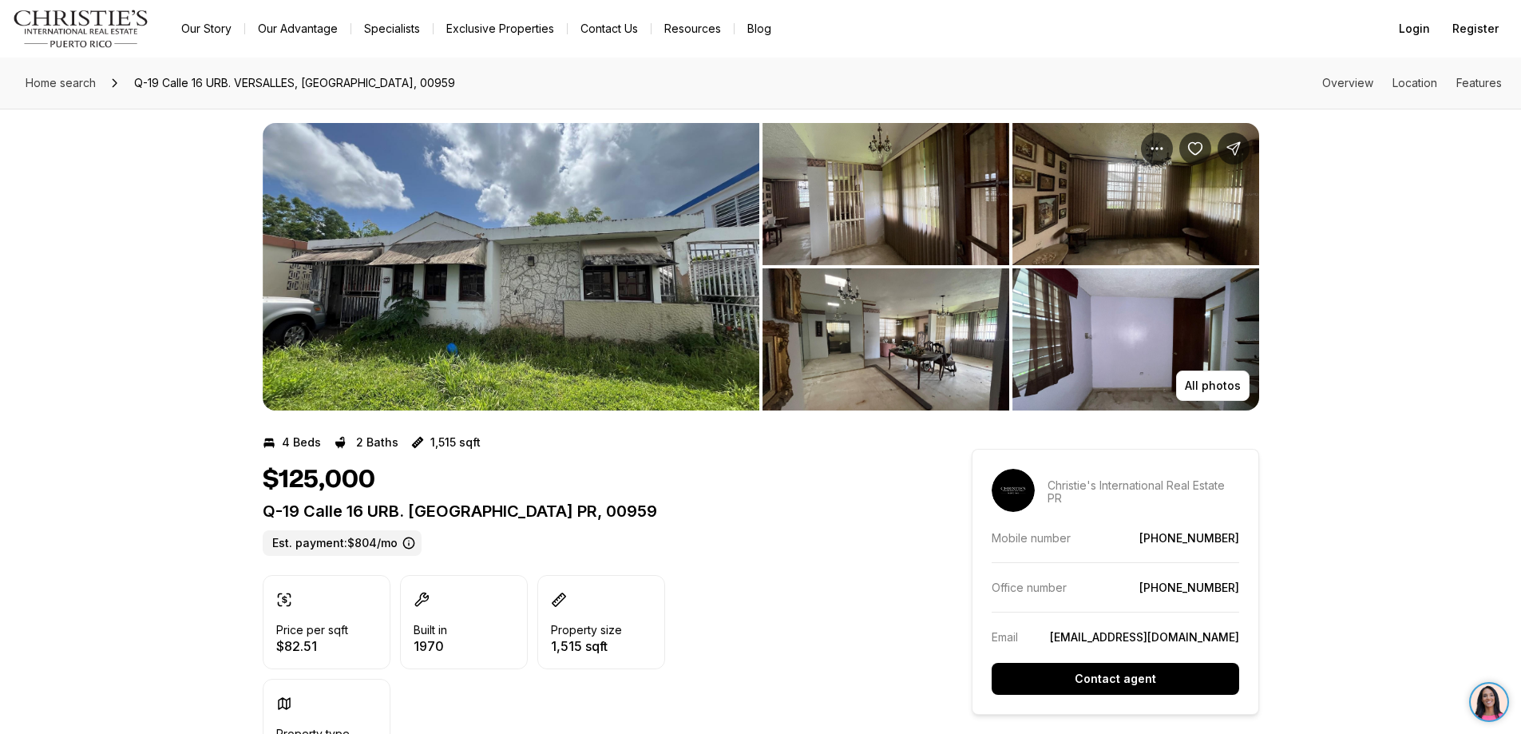
click at [621, 367] on img "View image gallery" at bounding box center [511, 266] width 497 height 287
